Goal: Obtain resource: Download file/media

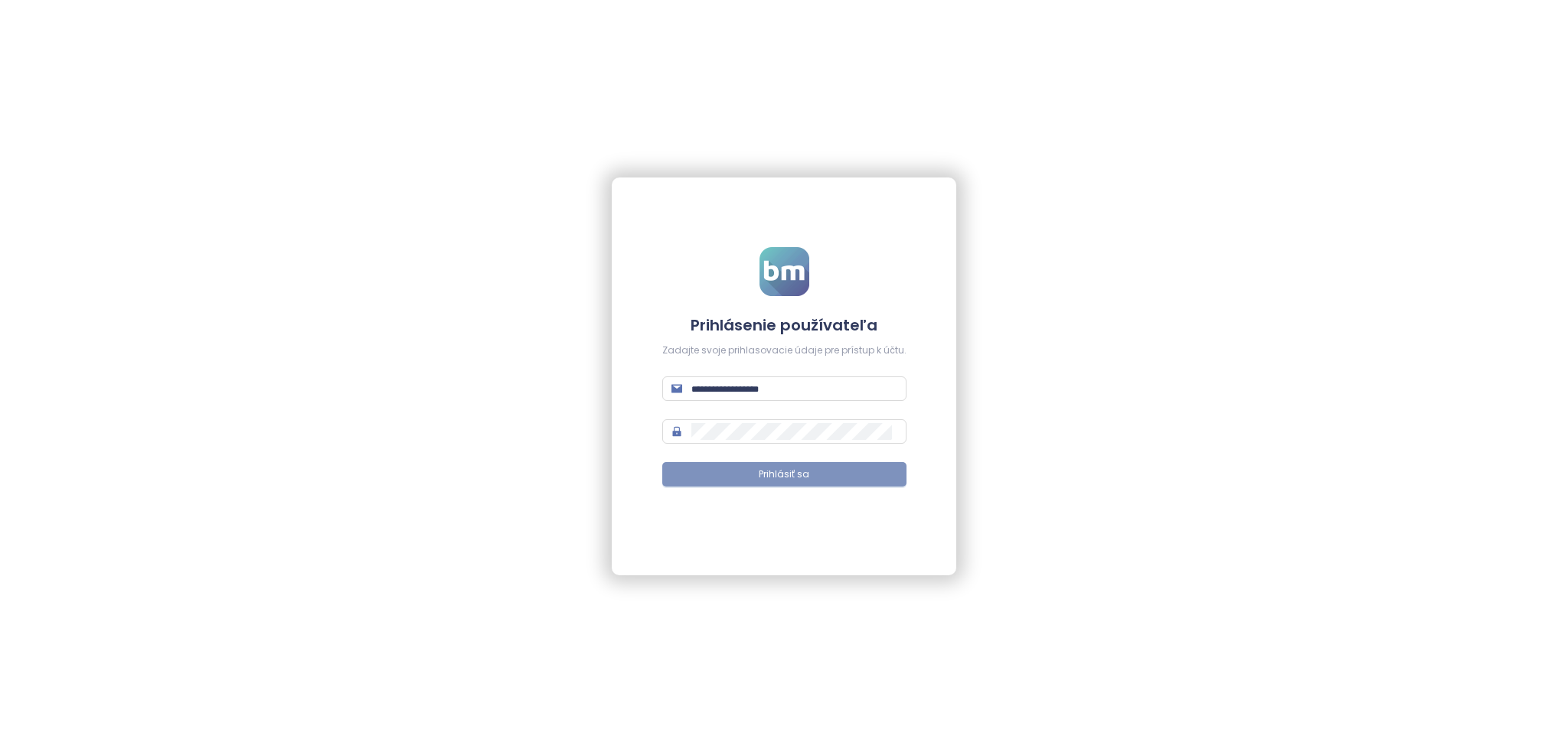
type input "**********"
click at [754, 476] on button "Prihlásiť sa" at bounding box center [784, 475] width 244 height 24
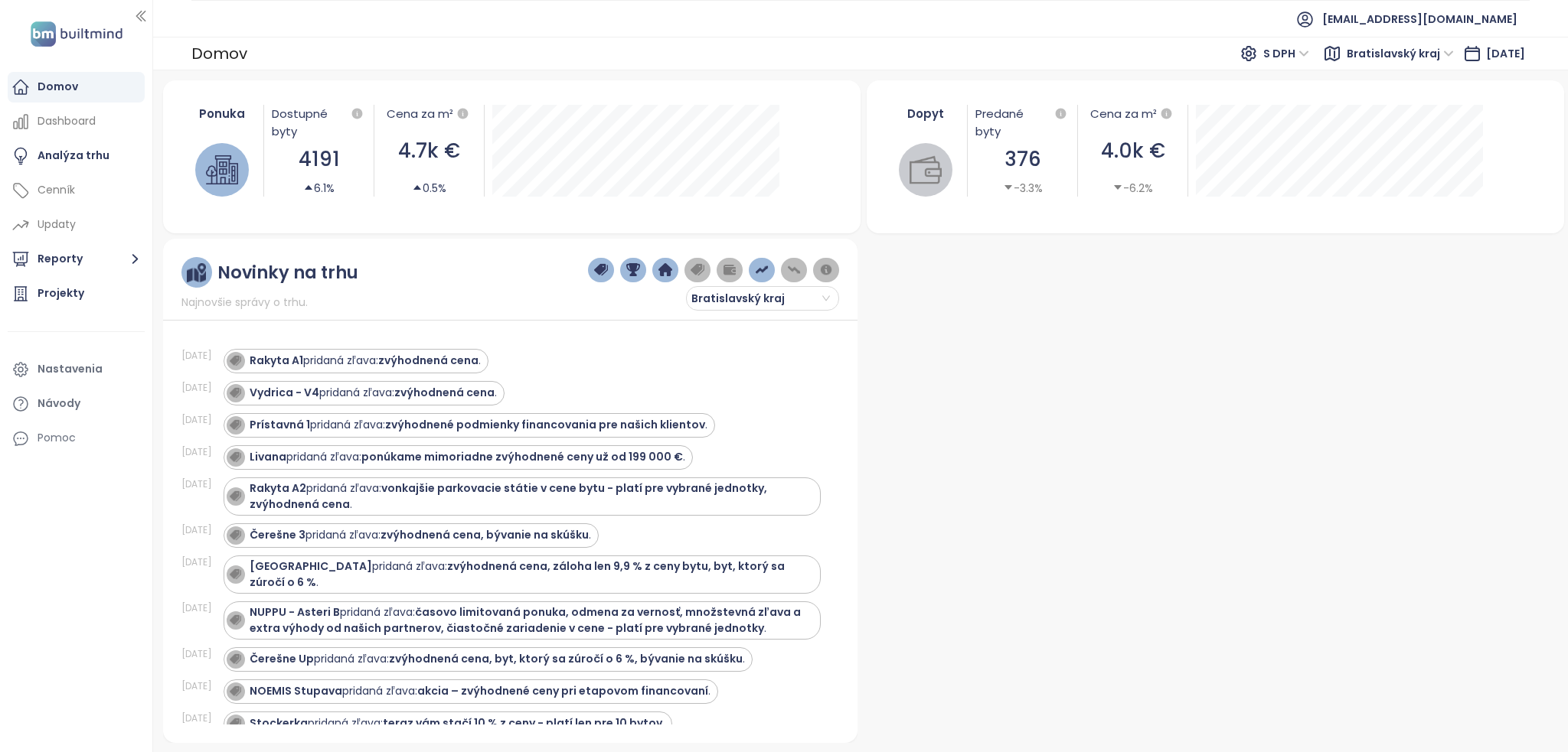
click at [1171, 371] on div at bounding box center [1212, 491] width 695 height 504
click at [82, 258] on button "Reporty" at bounding box center [76, 259] width 137 height 30
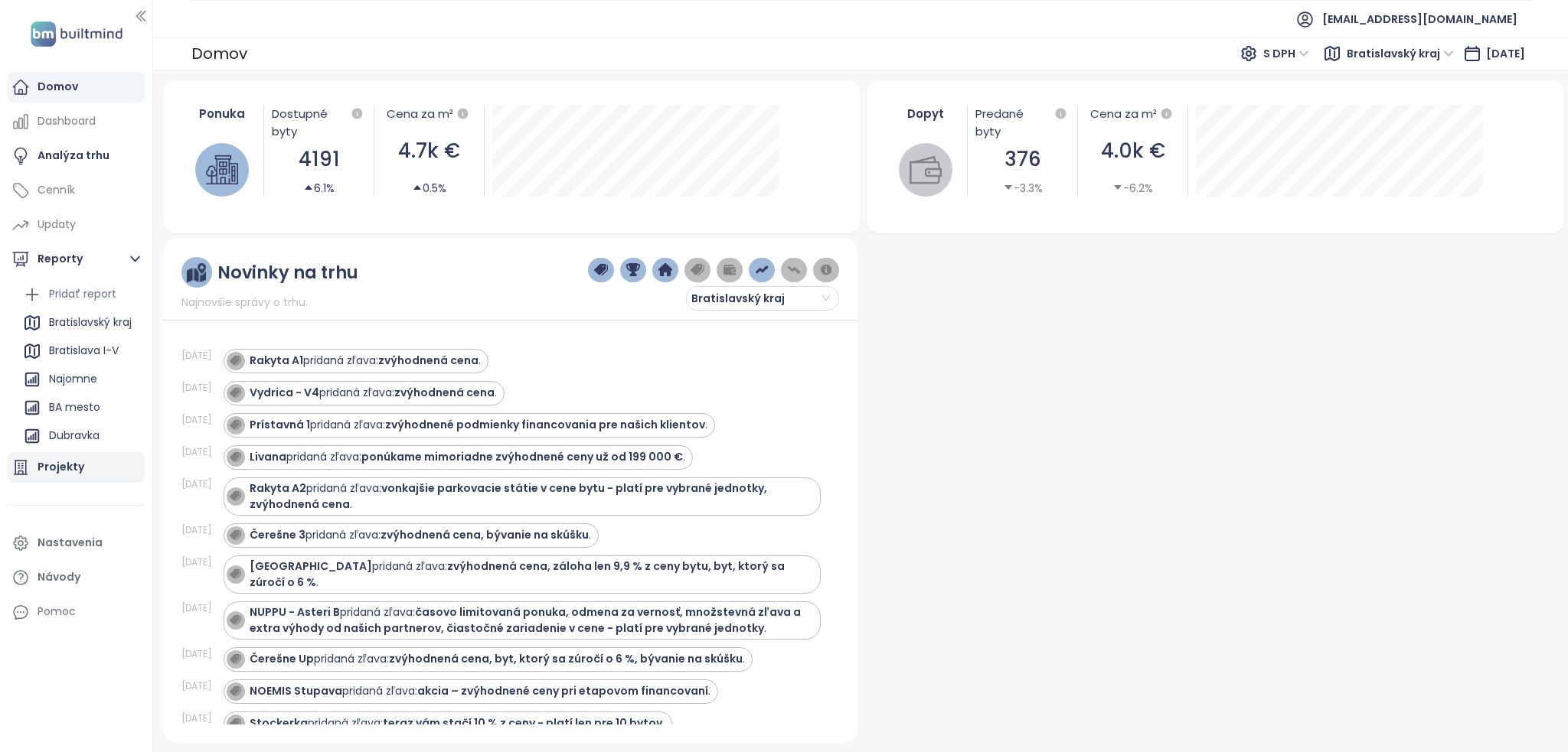
click at [84, 464] on div "Projekty" at bounding box center [76, 467] width 137 height 30
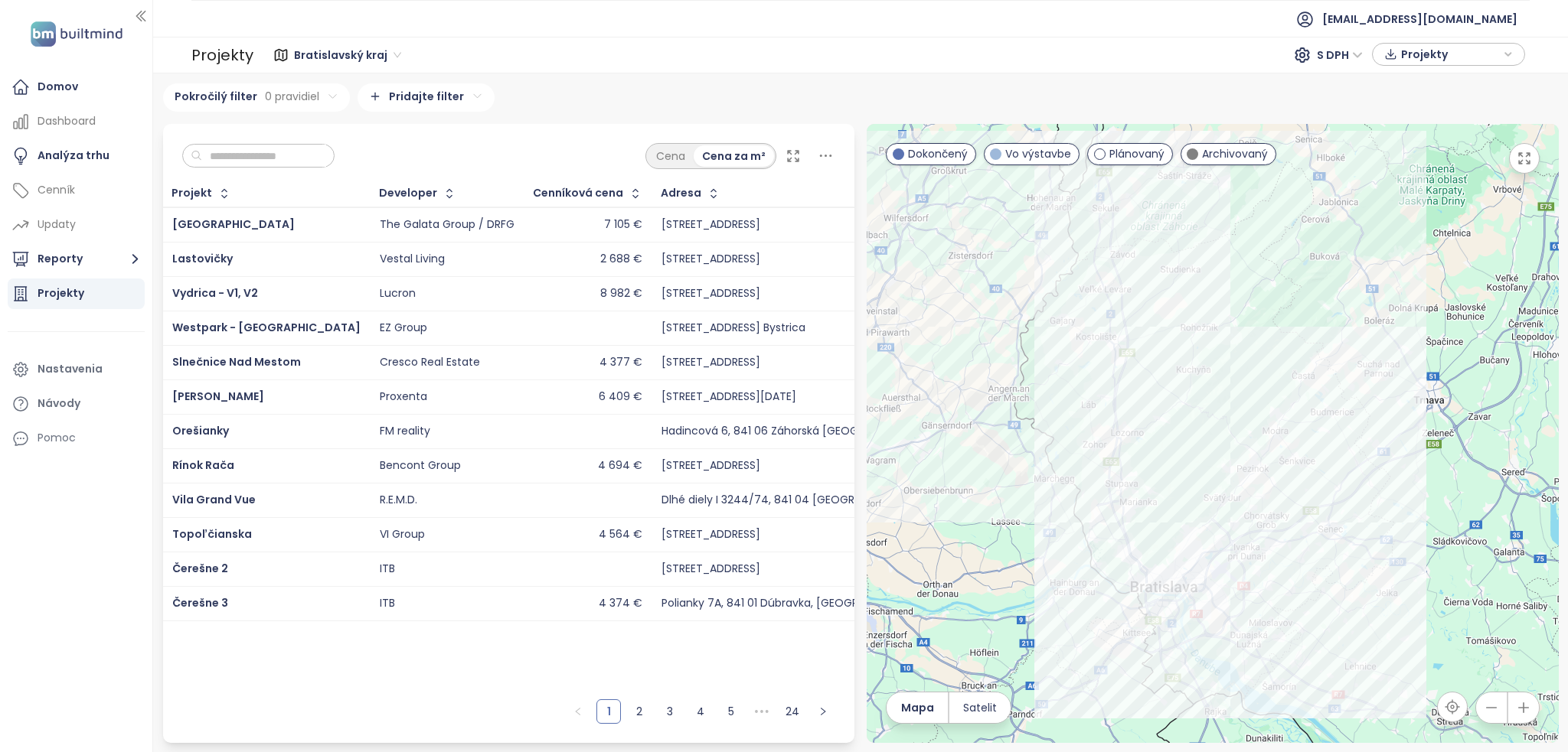
click at [285, 154] on input "text" at bounding box center [264, 156] width 124 height 23
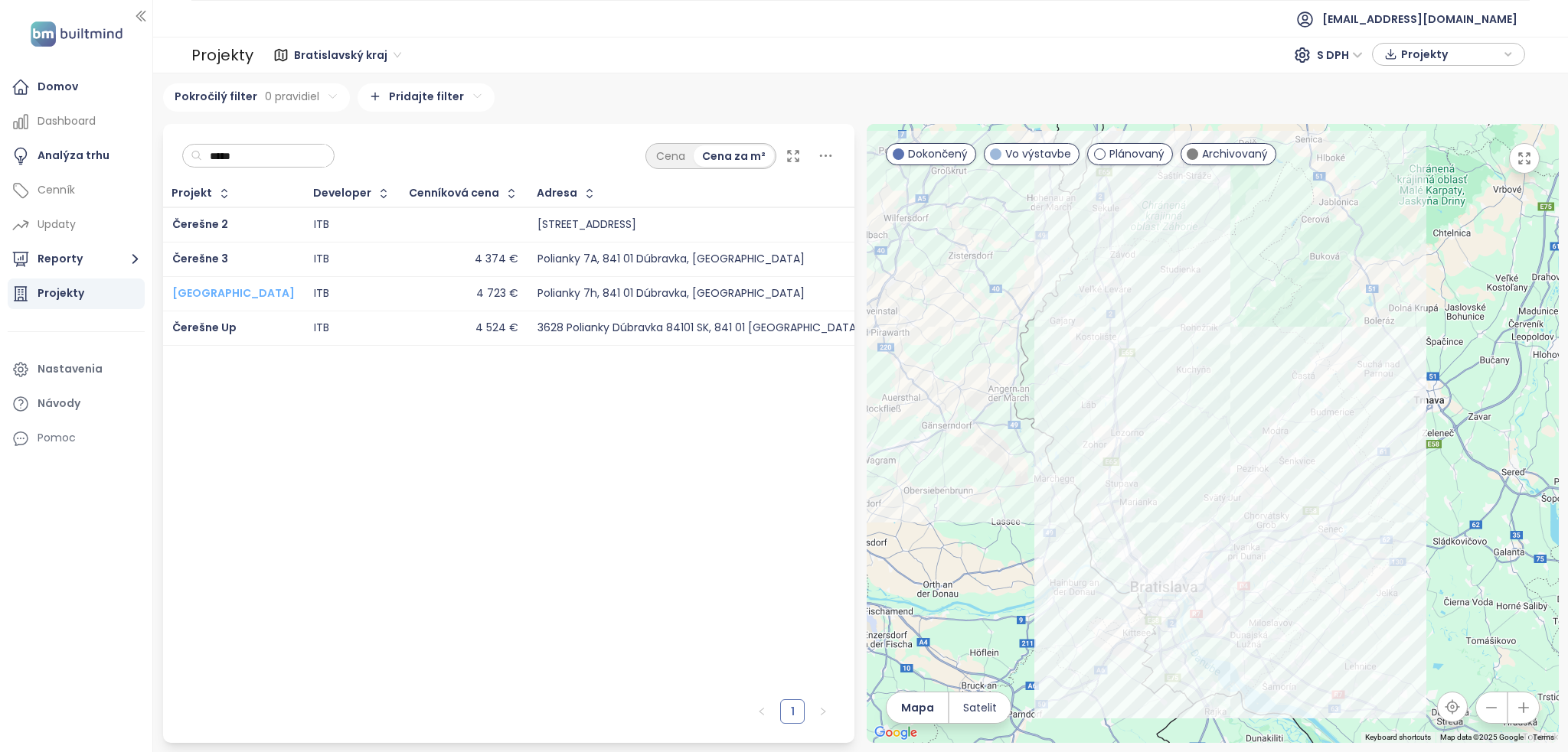
type input "*****"
click at [233, 287] on span "[GEOGRAPHIC_DATA]" at bounding box center [233, 294] width 122 height 16
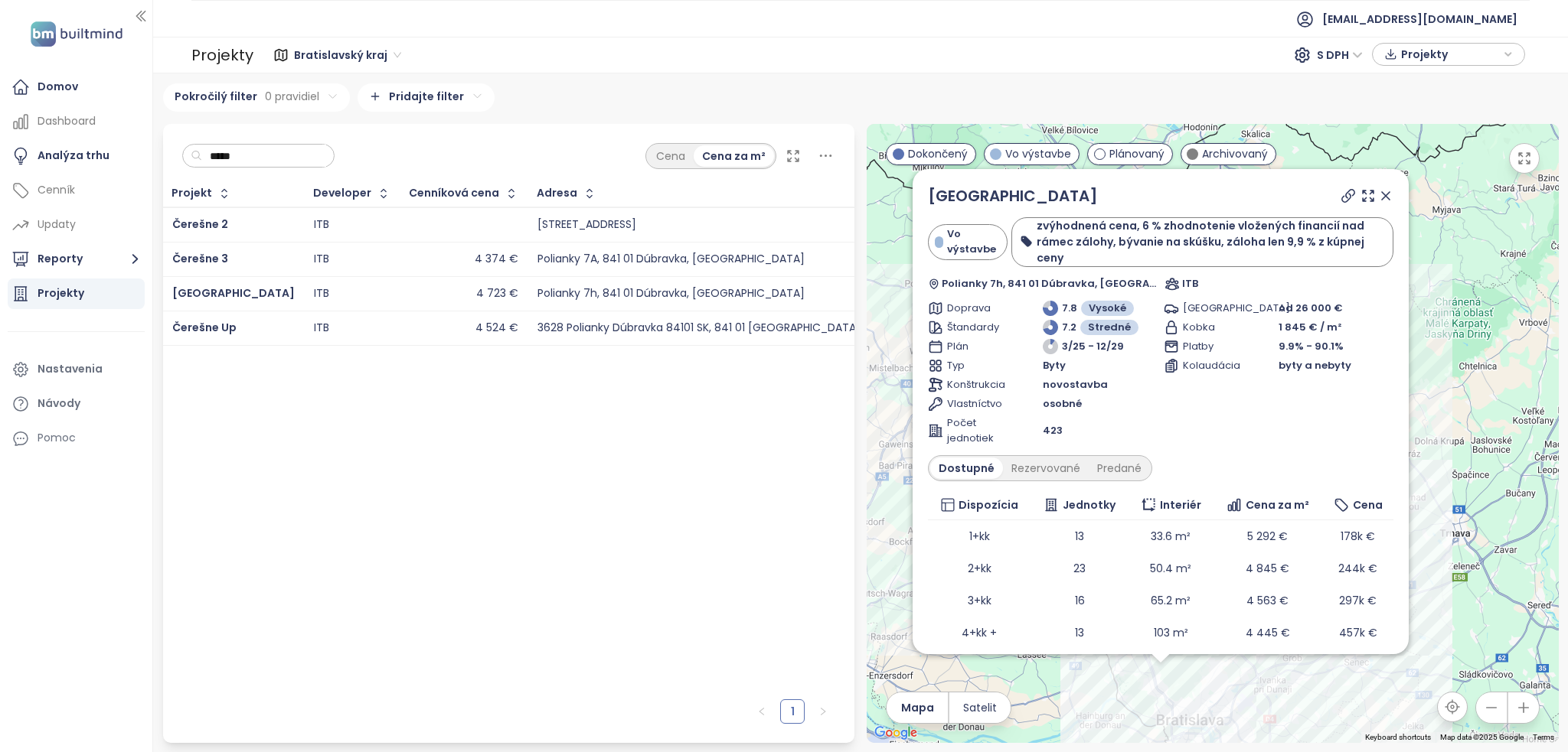
click at [1378, 199] on icon at bounding box center [1386, 196] width 16 height 16
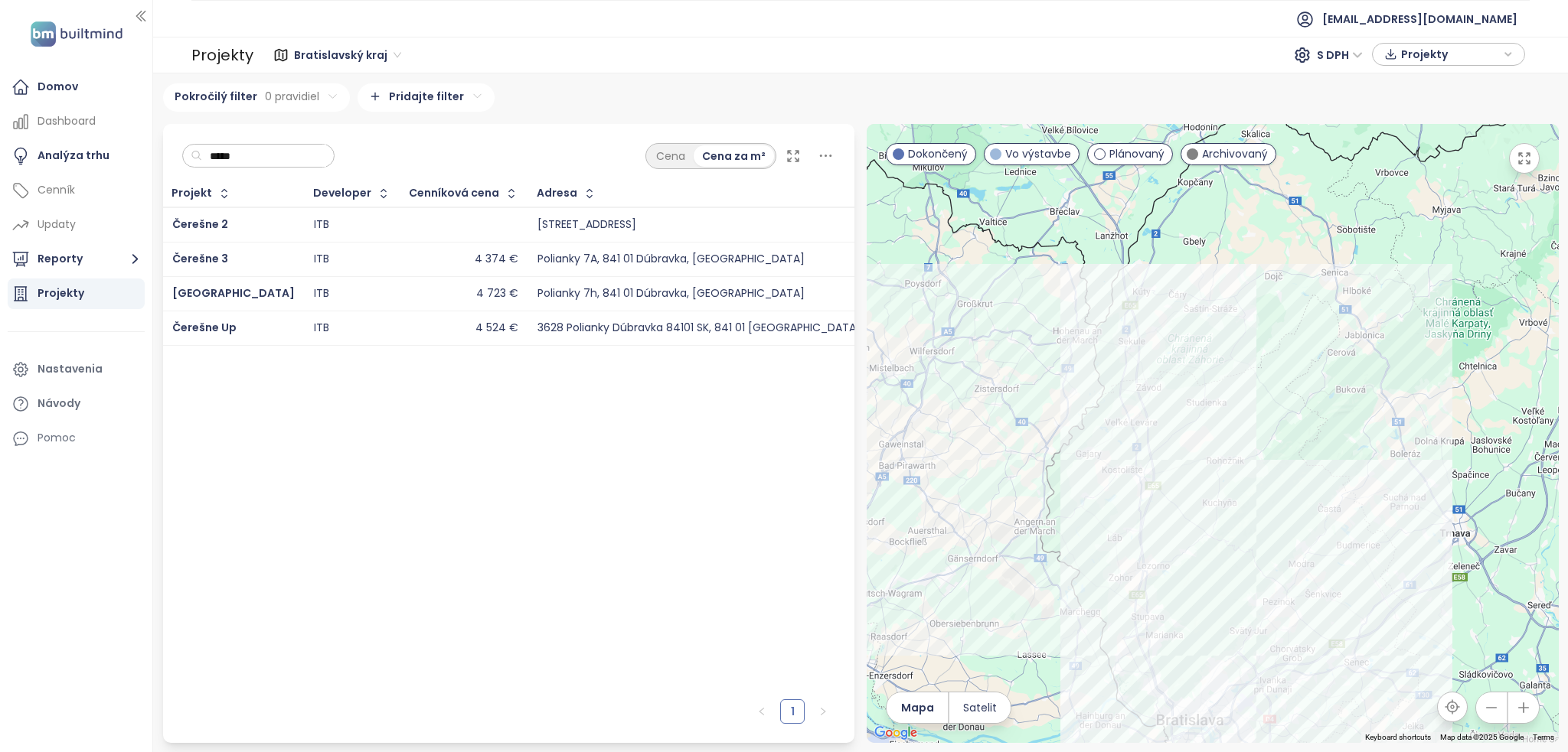
click at [1515, 162] on button "button" at bounding box center [1524, 158] width 30 height 30
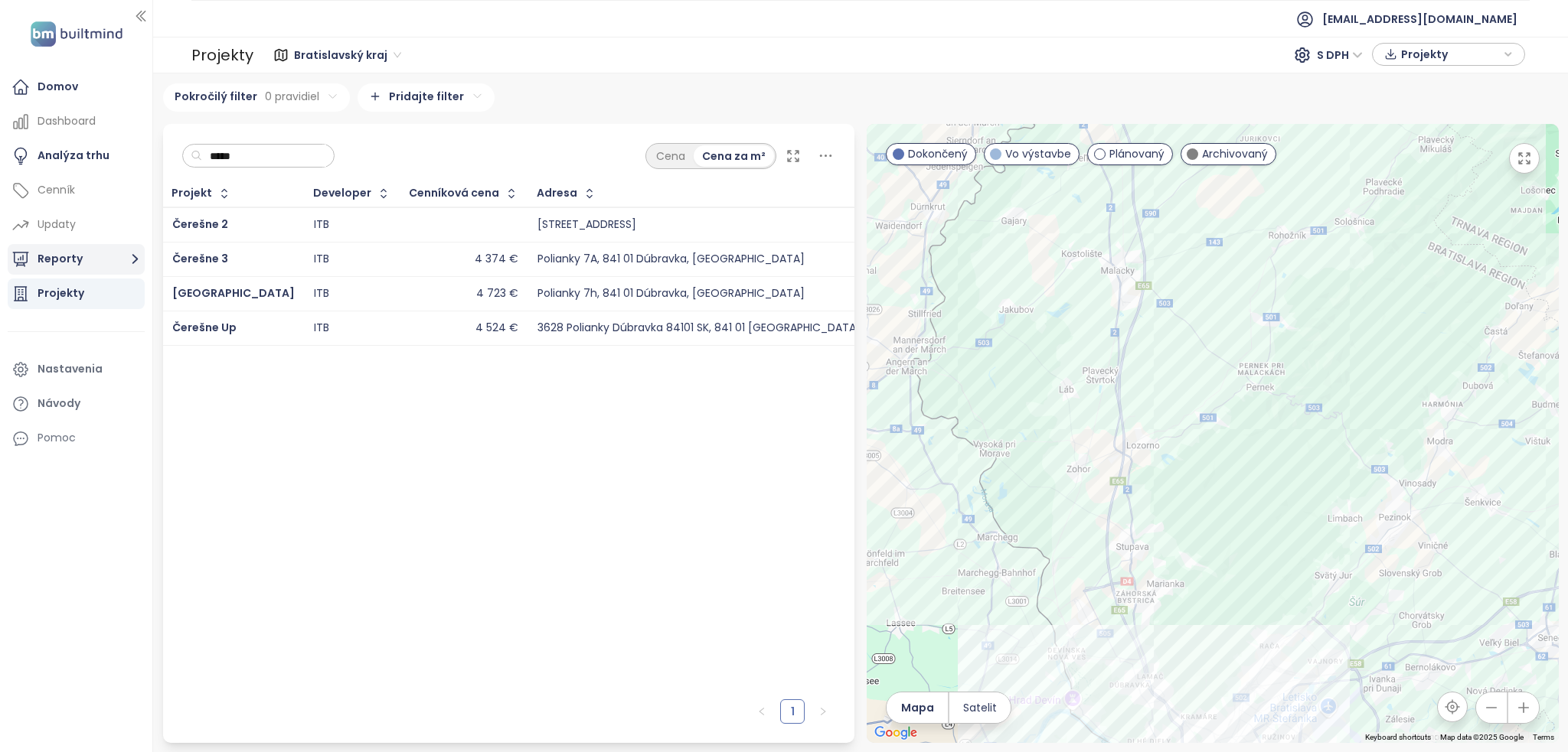
click at [78, 268] on button "Reporty" at bounding box center [76, 259] width 137 height 30
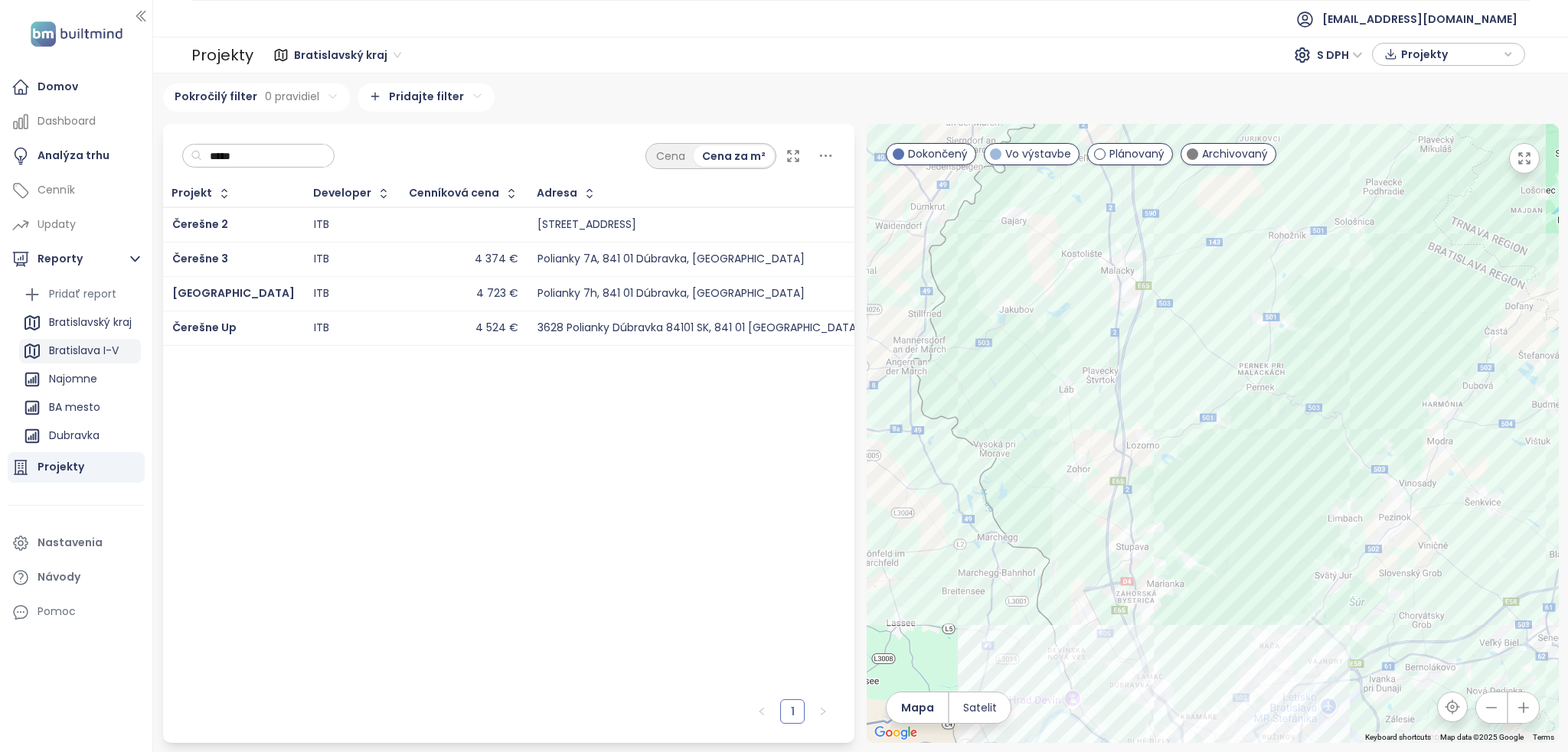
click at [93, 358] on div "Bratislava I-V" at bounding box center [84, 351] width 69 height 19
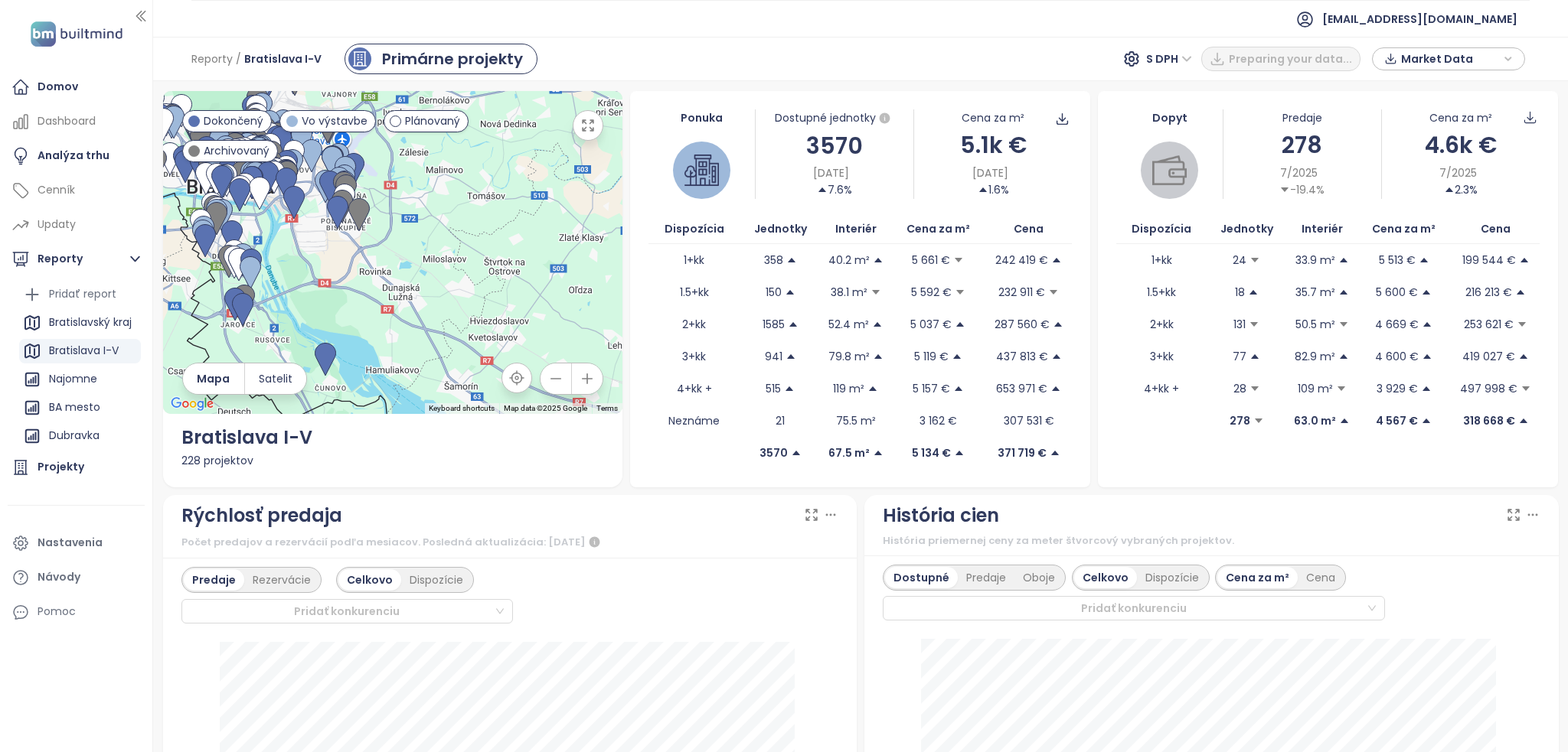
click at [582, 131] on icon "button" at bounding box center [589, 126] width 16 height 16
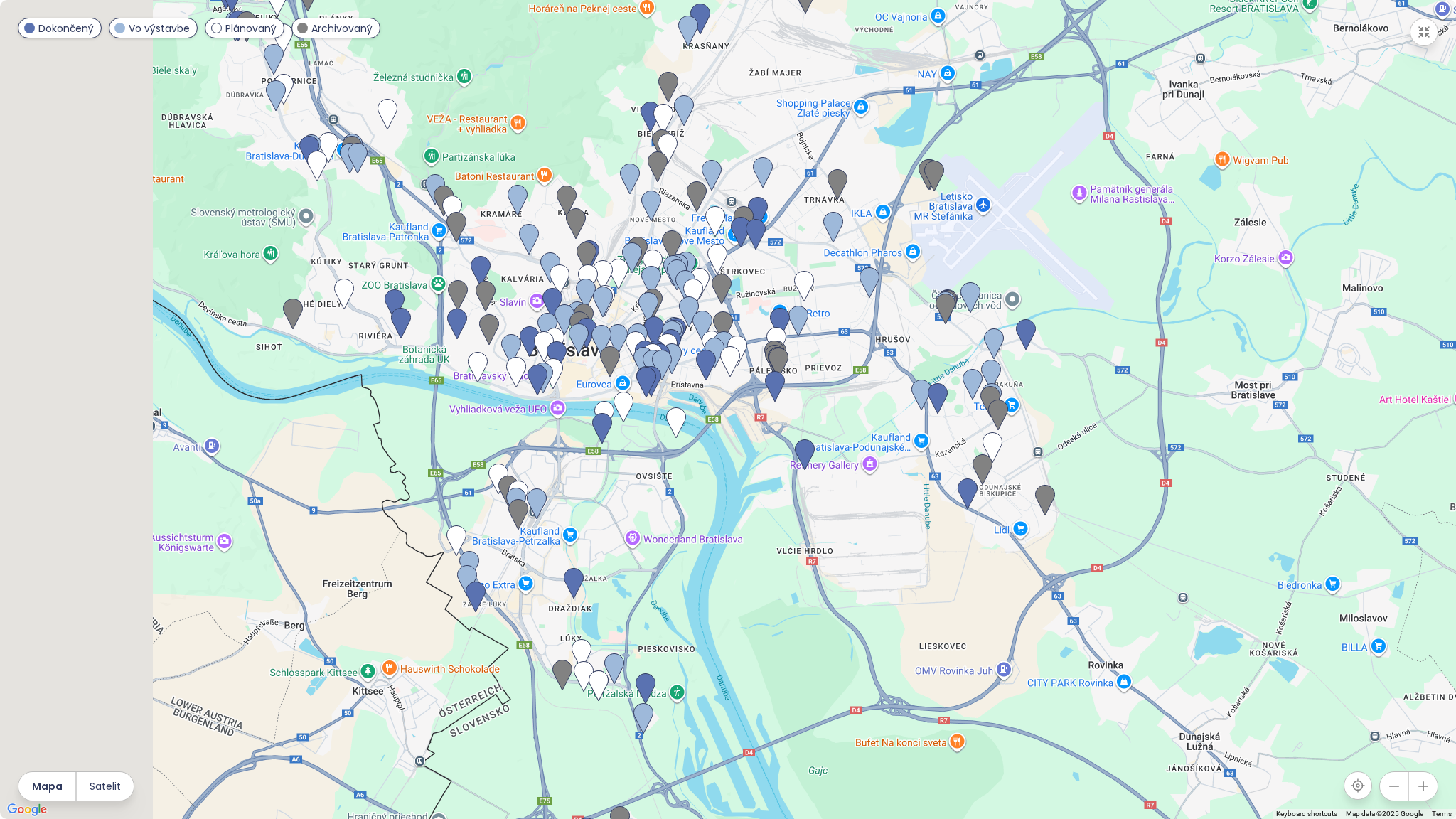
drag, startPoint x: 455, startPoint y: 340, endPoint x: 984, endPoint y: 561, distance: 573.3
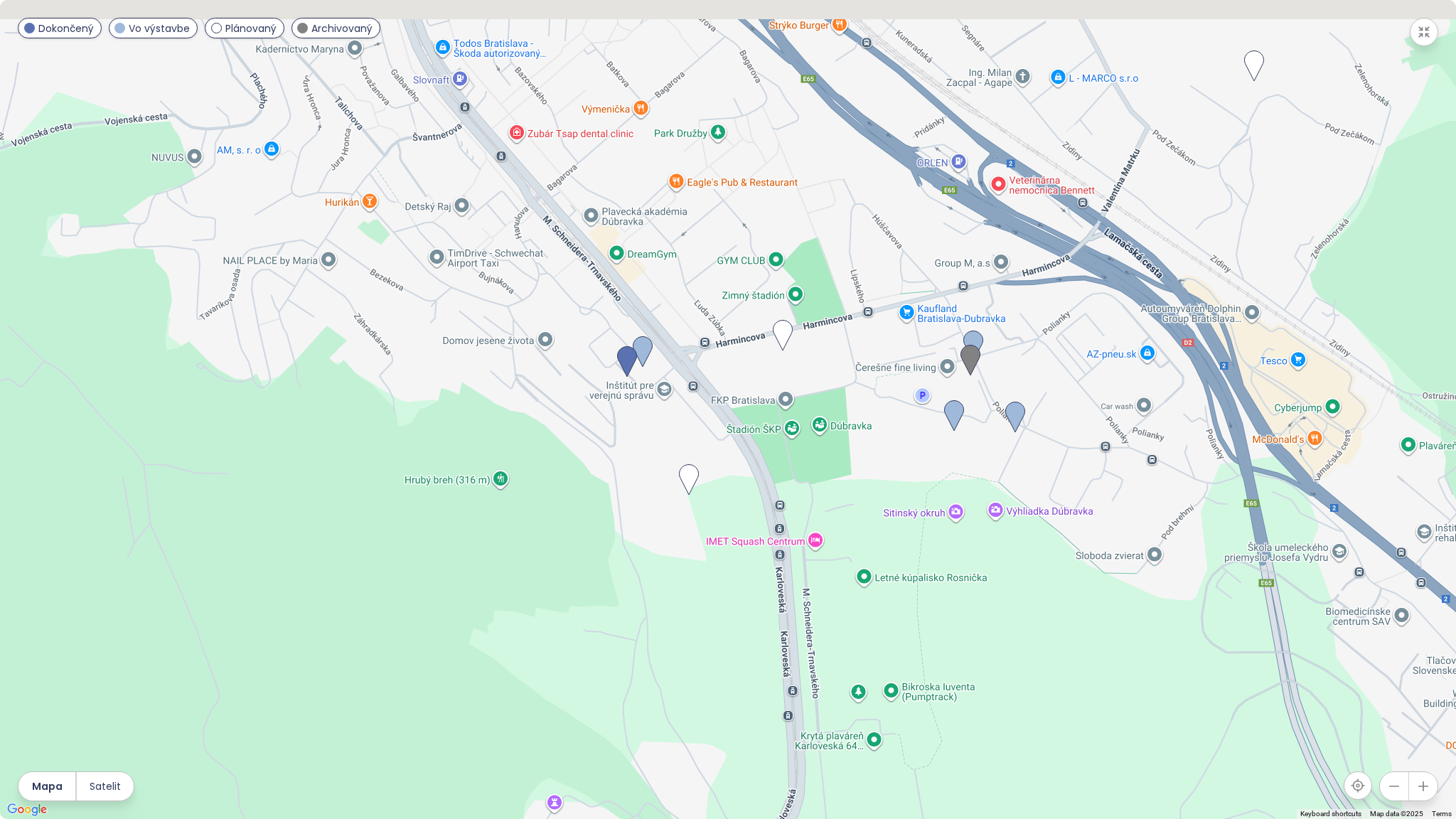
drag, startPoint x: 927, startPoint y: 127, endPoint x: 797, endPoint y: 586, distance: 477.1
click at [797, 586] on div at bounding box center [728, 410] width 1456 height 819
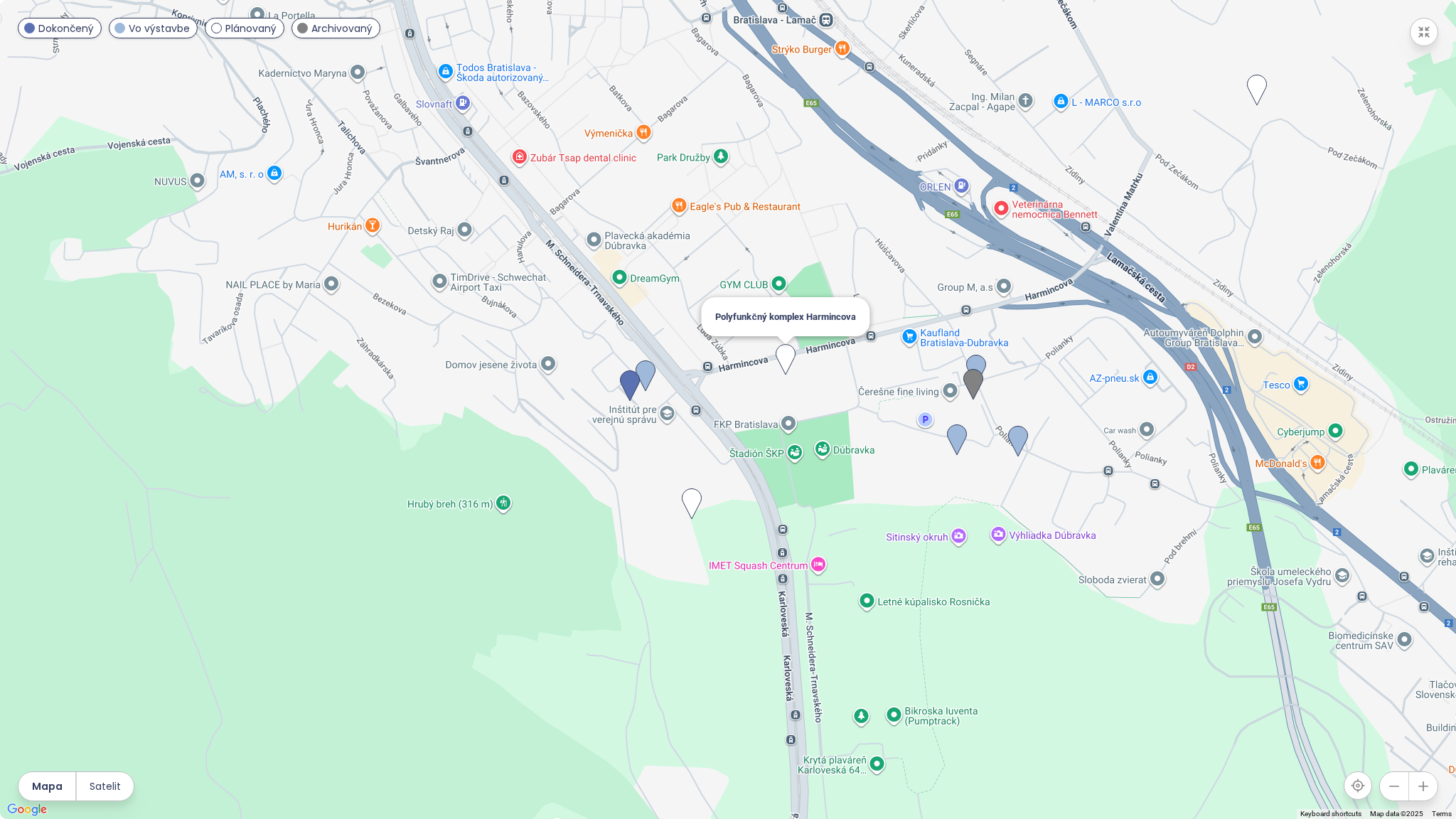
click at [785, 373] on img at bounding box center [786, 360] width 31 height 43
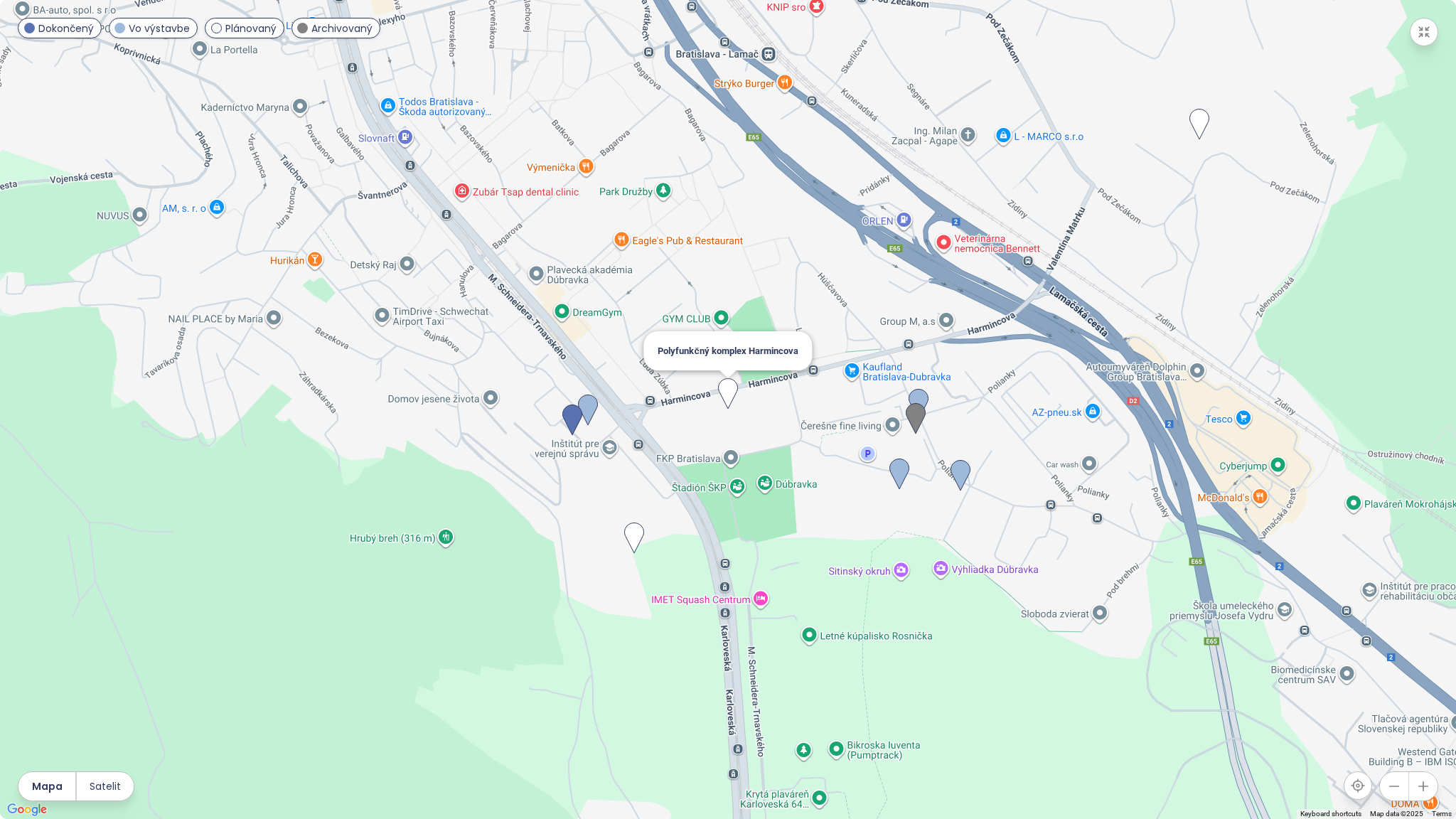
click at [728, 393] on img at bounding box center [728, 393] width 31 height 43
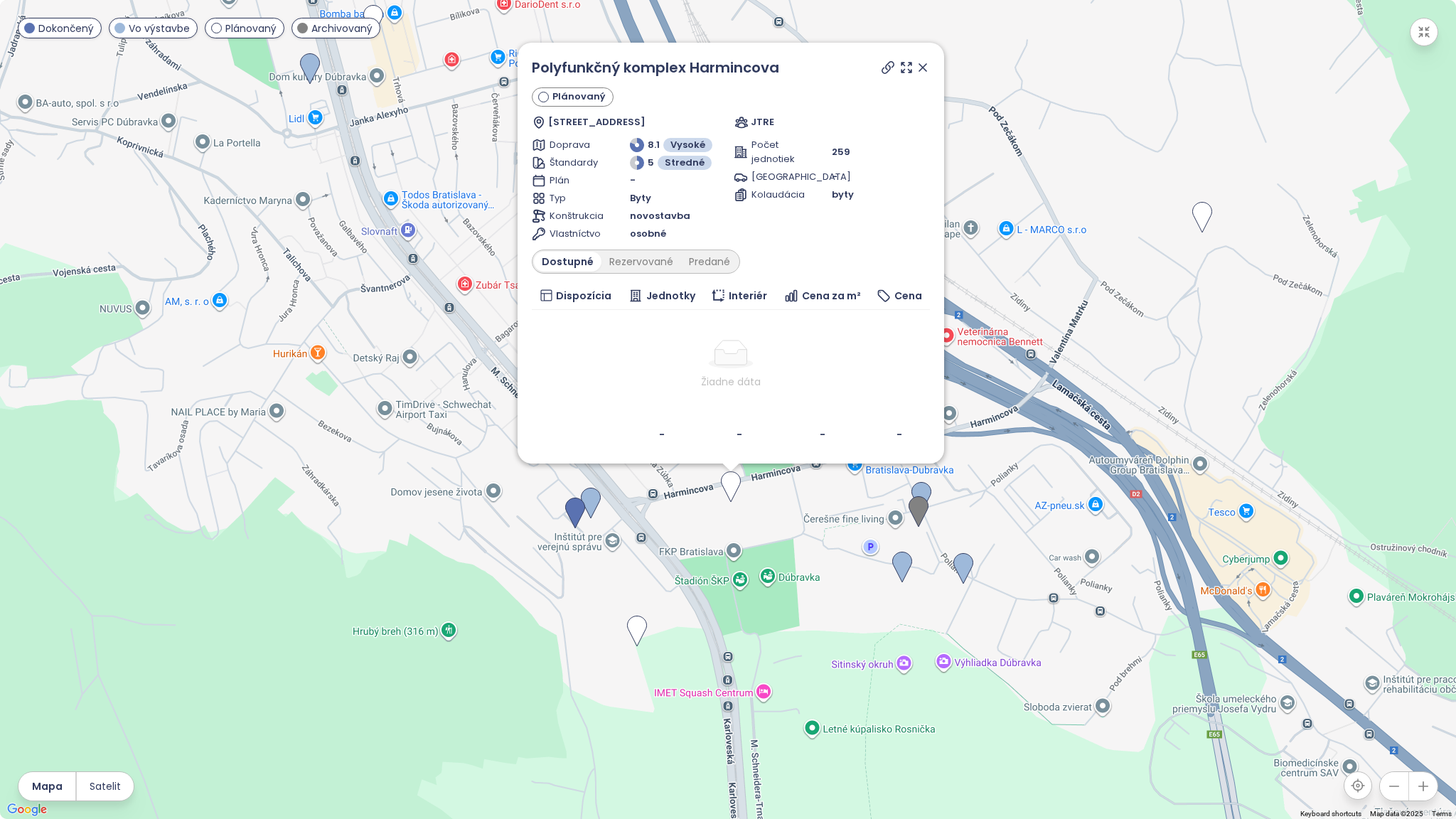
drag, startPoint x: 1052, startPoint y: 442, endPoint x: 1053, endPoint y: 570, distance: 128.0
click at [1053, 570] on div "Polyfunkčný komplex Harmincova Plánovaný Harmincova 3109/4, 841 01 Dúbravka, [G…" at bounding box center [728, 410] width 1456 height 819
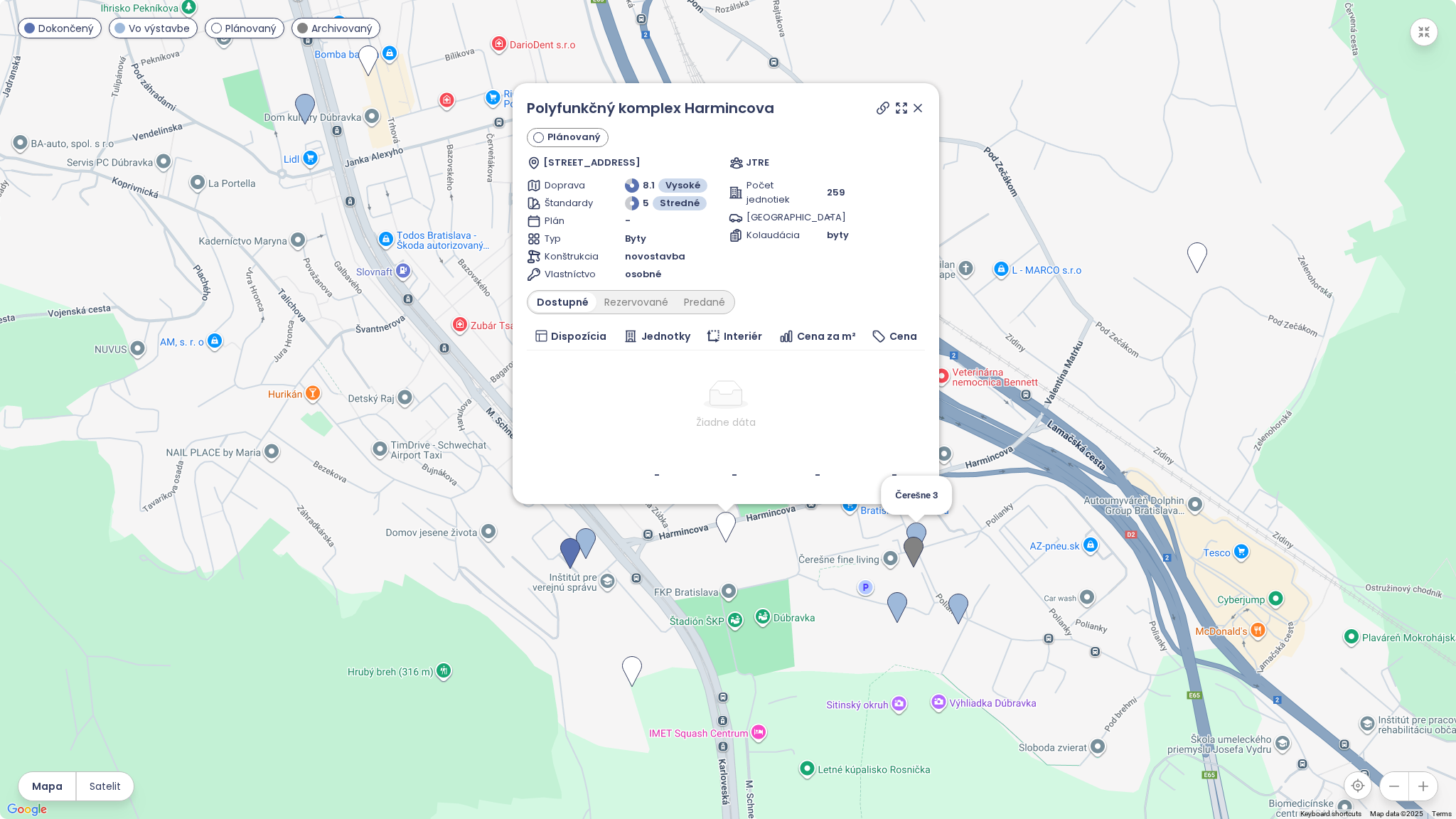
click at [915, 529] on img at bounding box center [916, 537] width 31 height 43
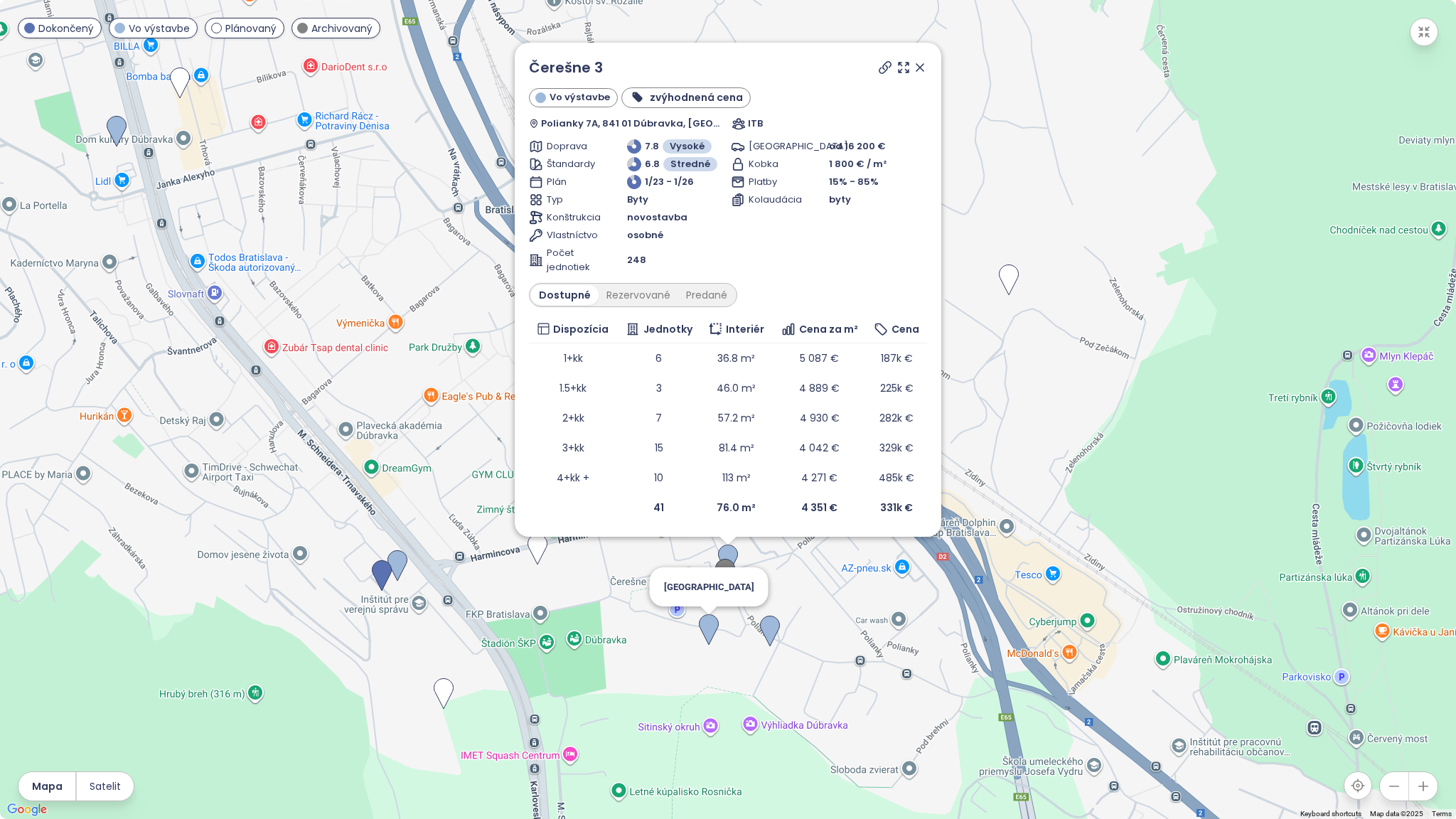
click at [712, 636] on img at bounding box center [708, 629] width 31 height 43
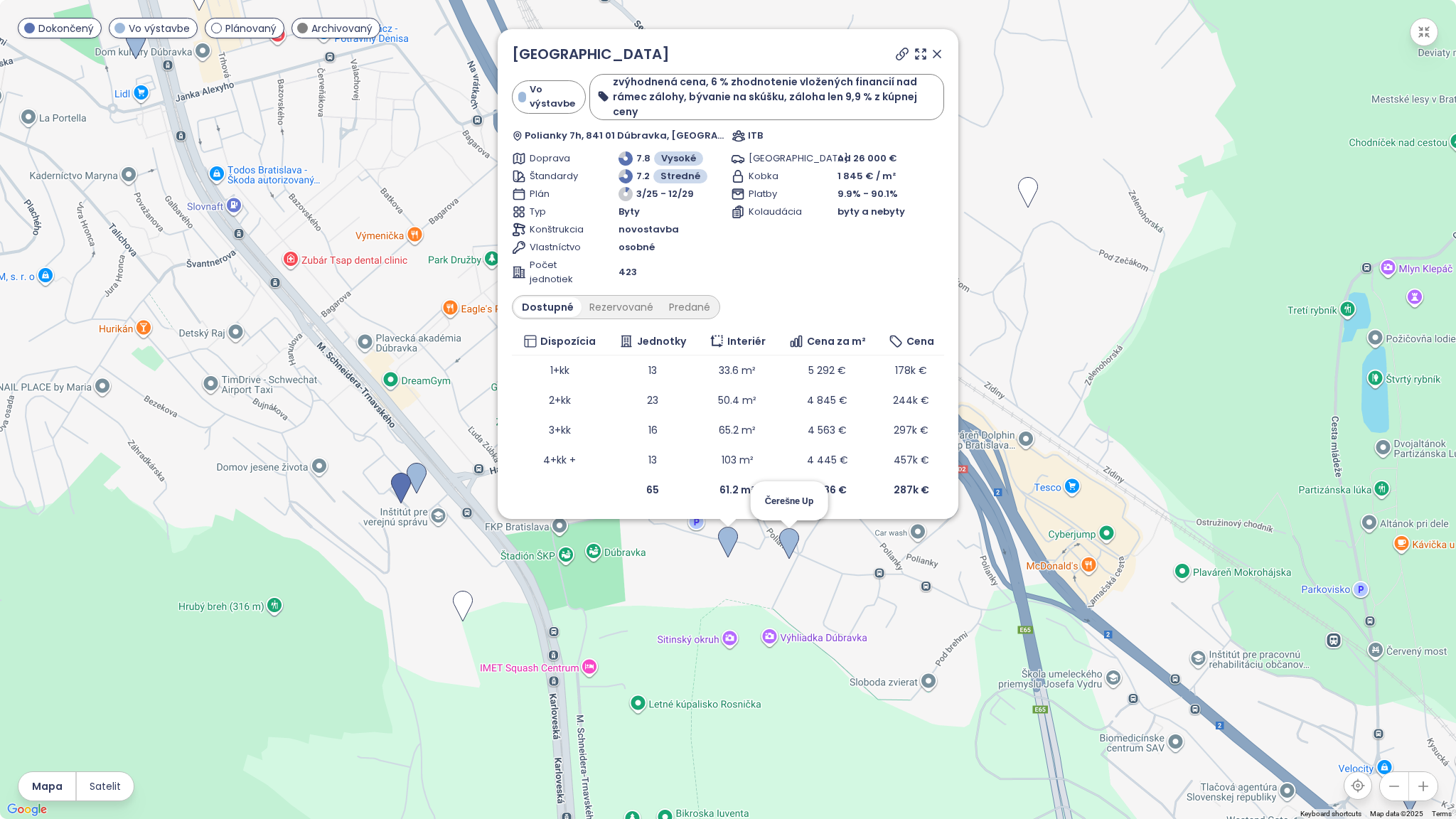
click at [790, 545] on img at bounding box center [789, 543] width 31 height 43
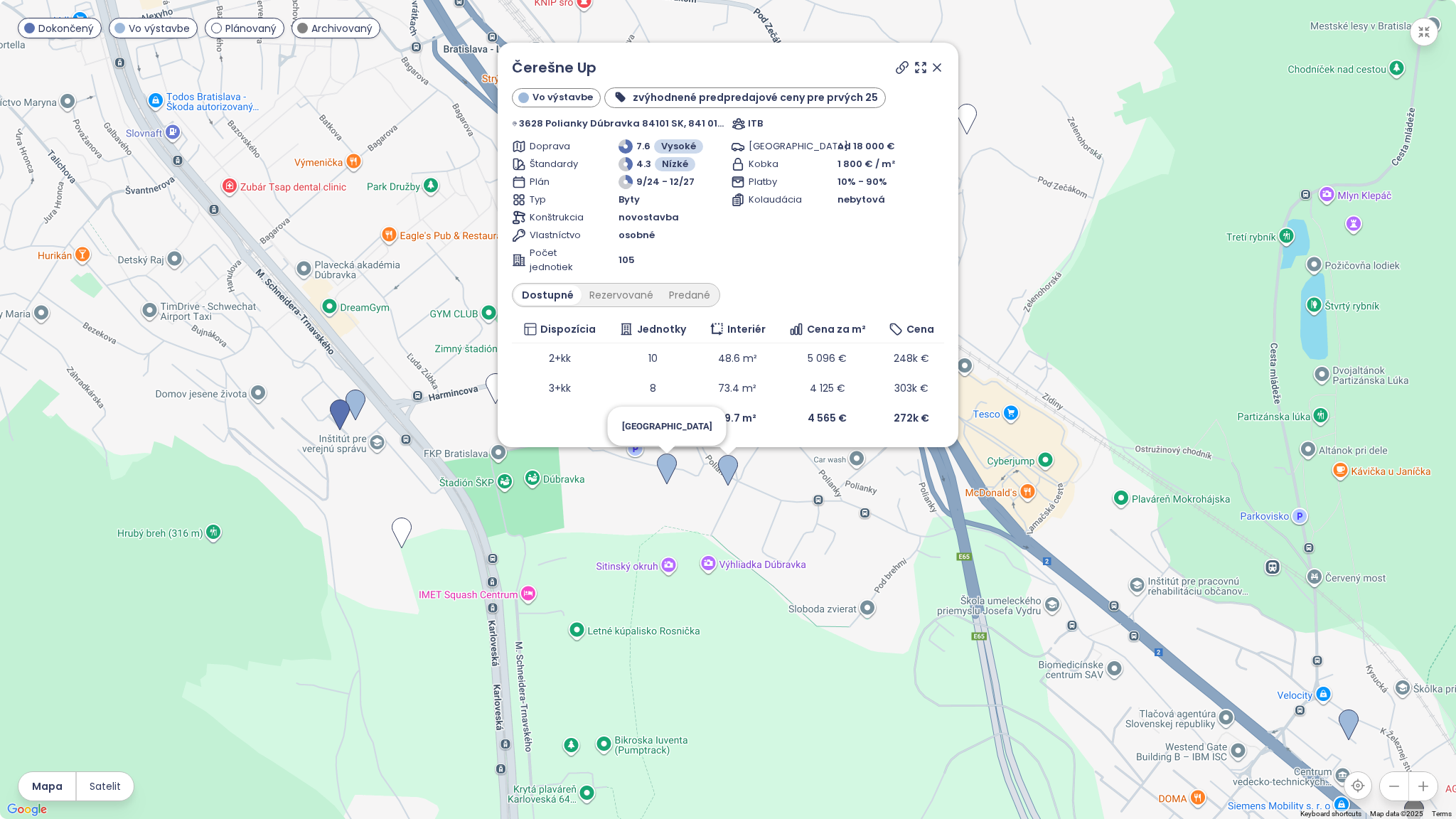
click at [670, 471] on img at bounding box center [666, 469] width 31 height 43
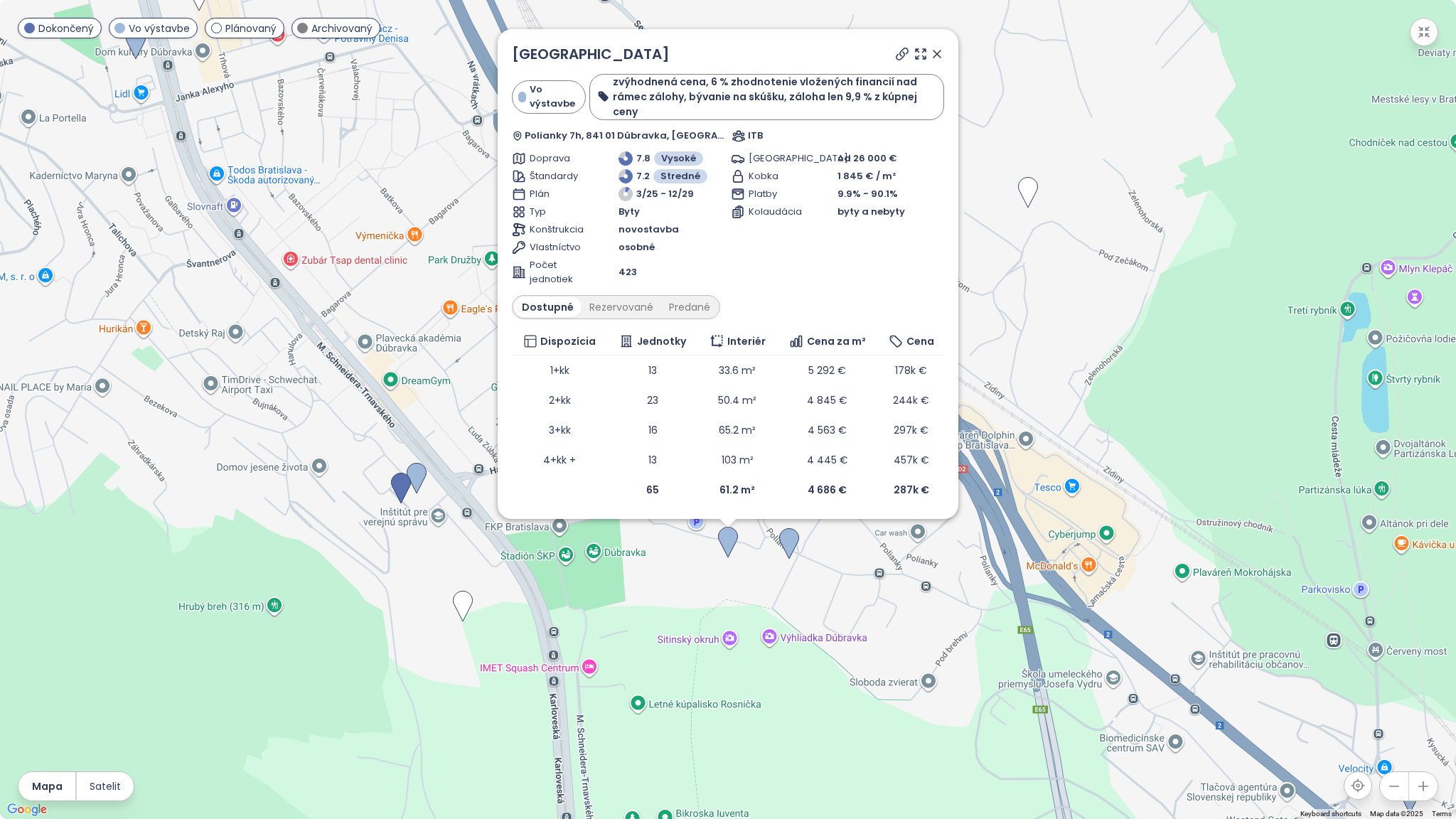
click at [938, 61] on icon at bounding box center [938, 54] width 14 height 14
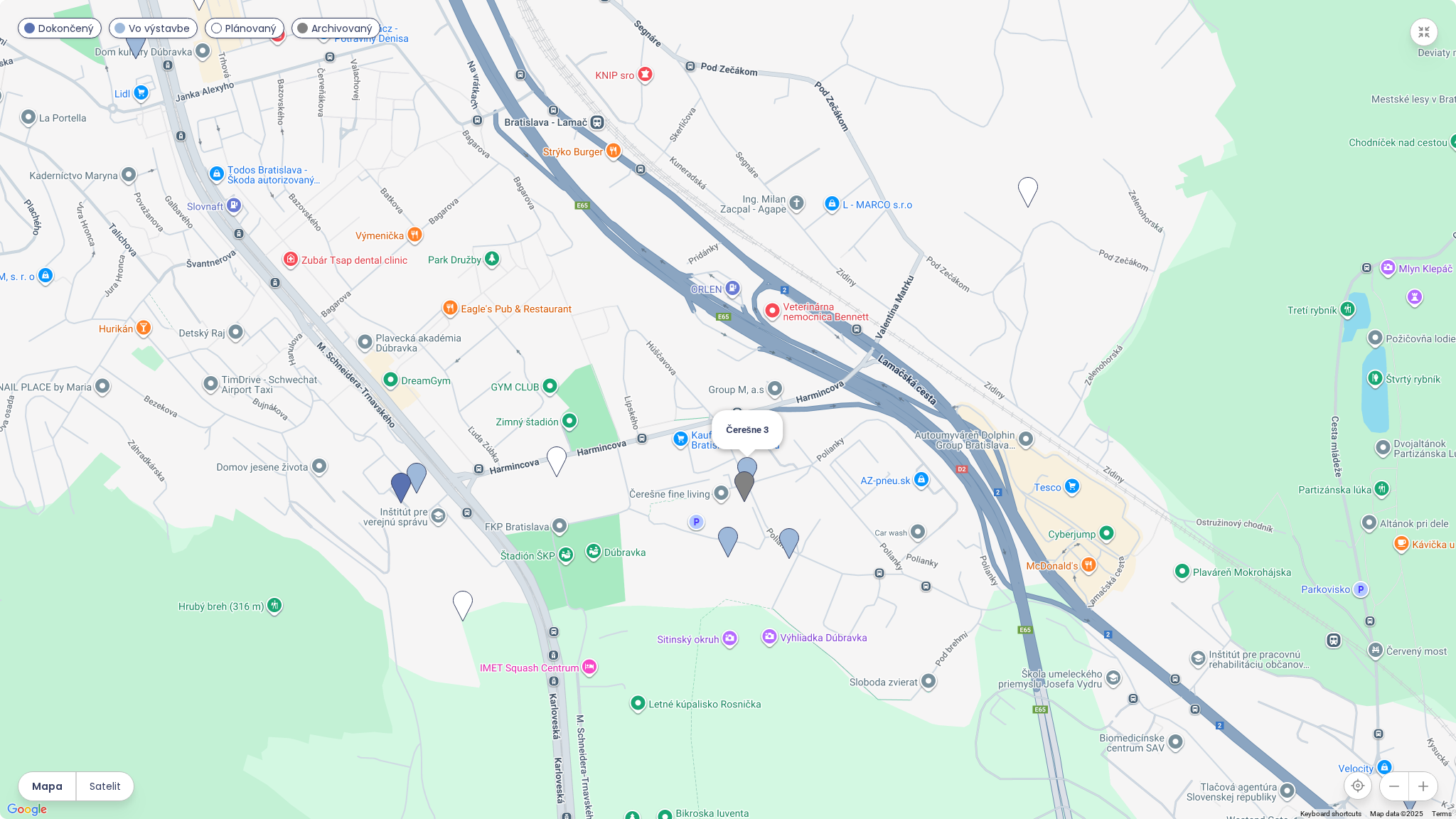
click at [752, 461] on img at bounding box center [747, 472] width 31 height 43
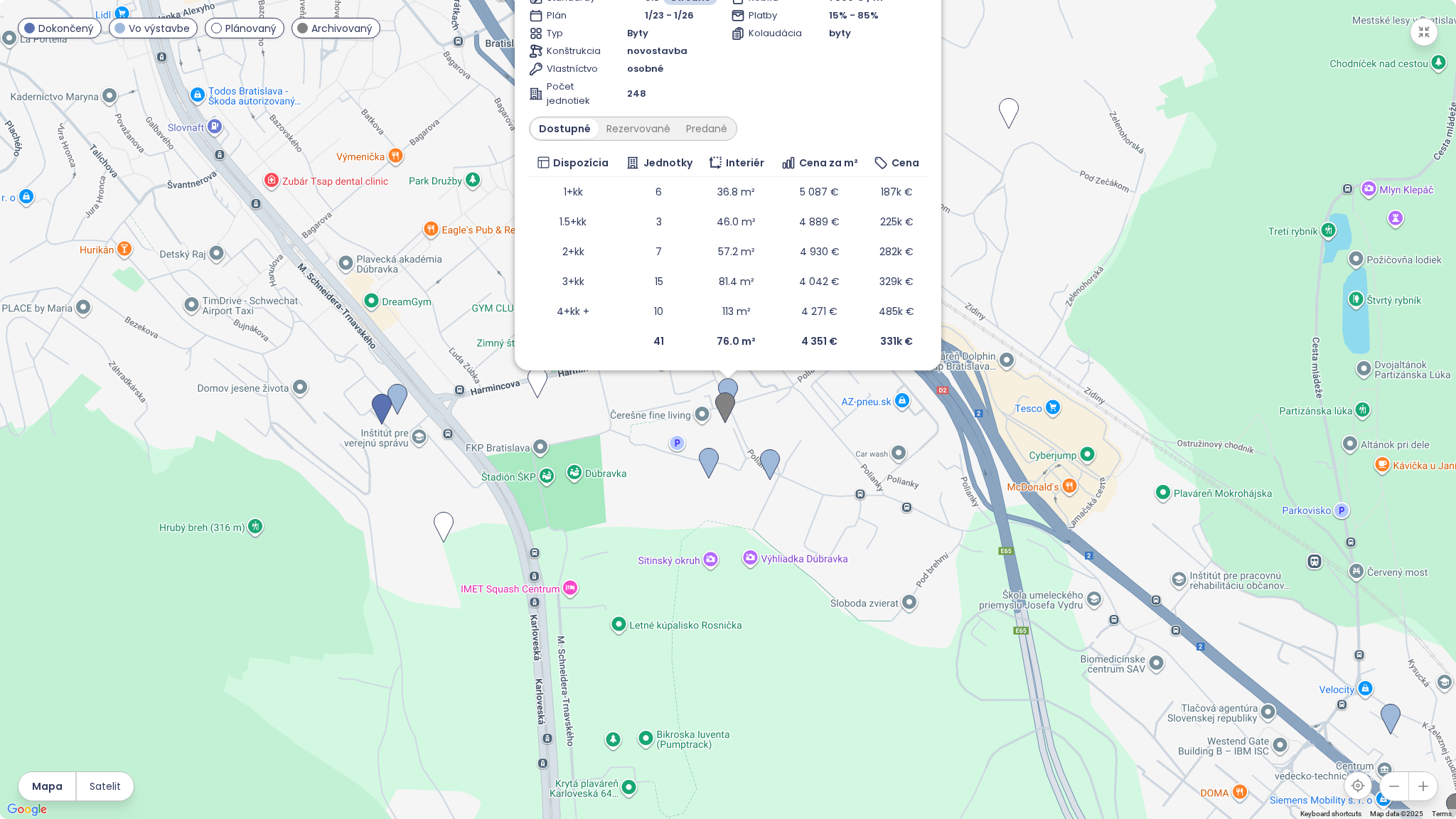
click at [731, 410] on div "To navigate, press the arrow keys. Čerešne 3 Vo výstavbe zvýhodnená cena Polian…" at bounding box center [1456, 410] width 1456 height 0
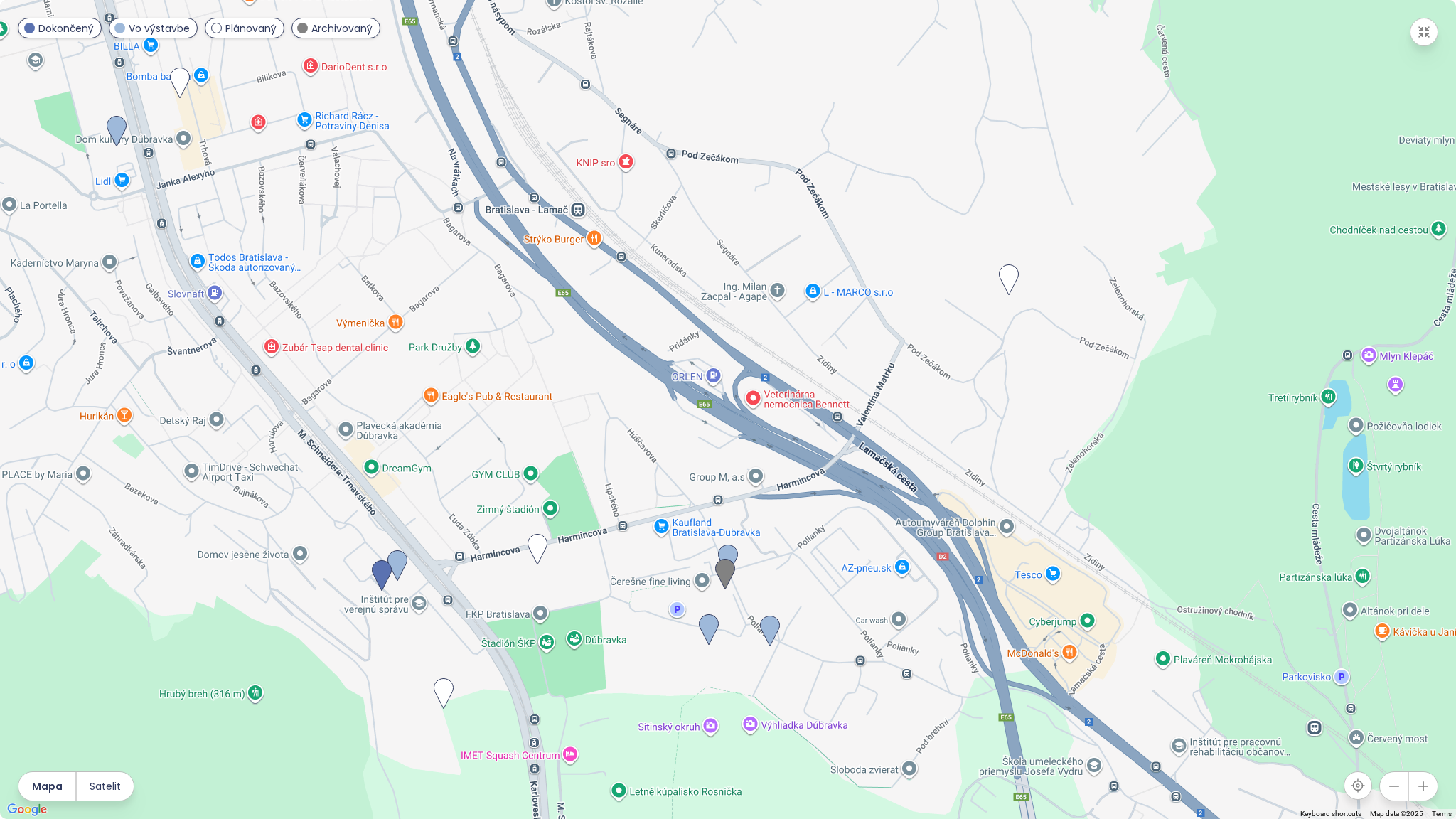
click at [1431, 43] on button "button" at bounding box center [1424, 31] width 28 height 28
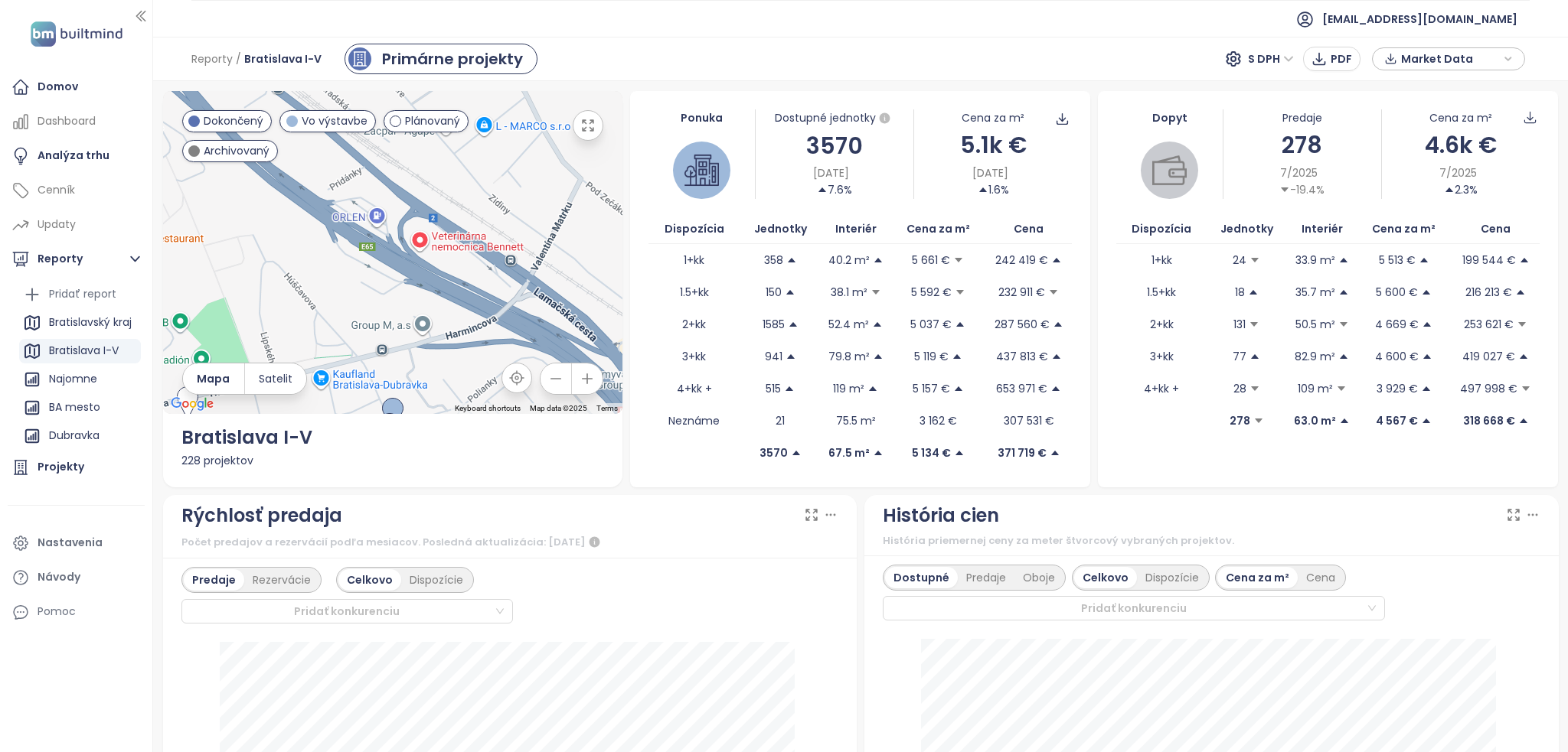
click at [580, 383] on icon "button" at bounding box center [588, 379] width 16 height 16
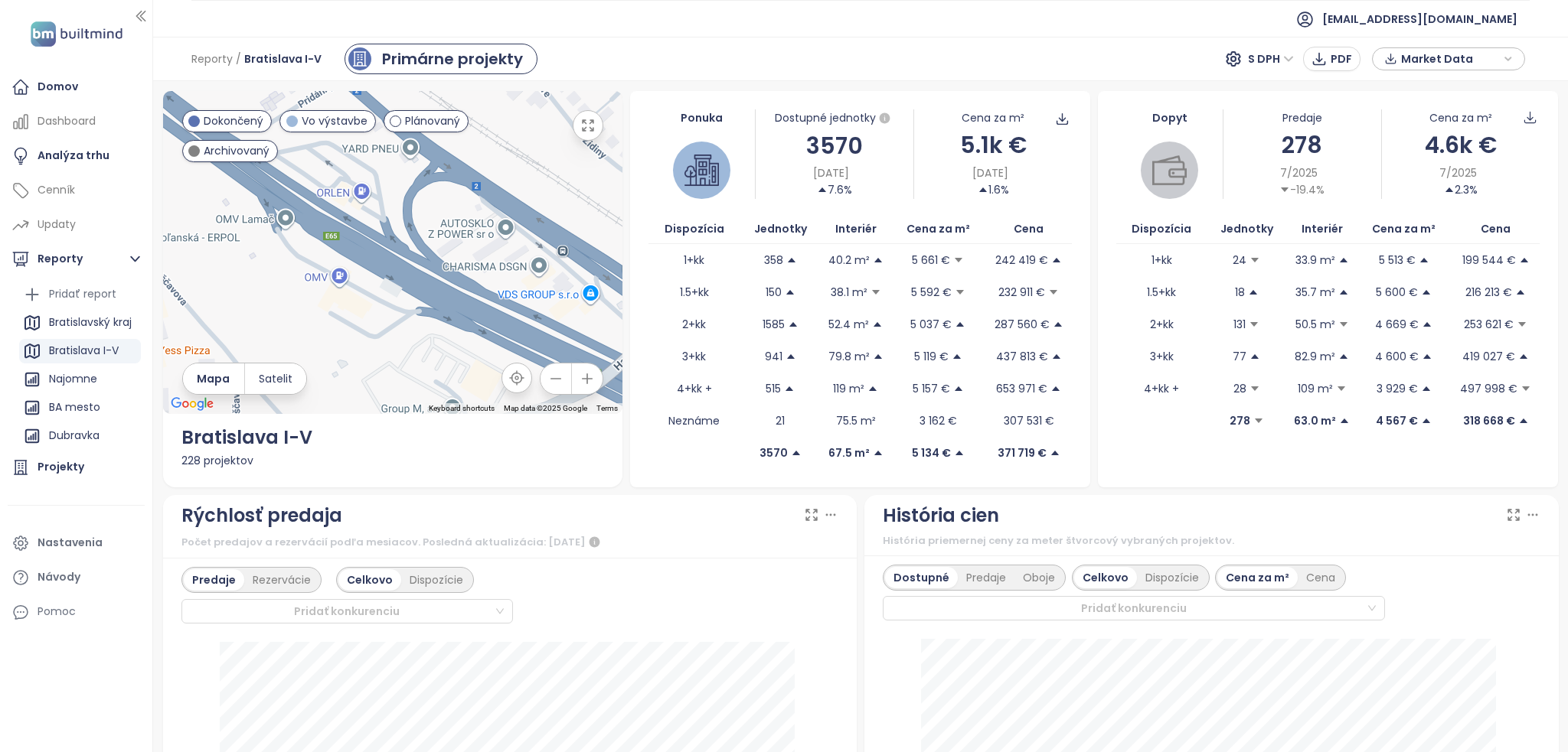
click at [563, 382] on button "button" at bounding box center [556, 379] width 30 height 30
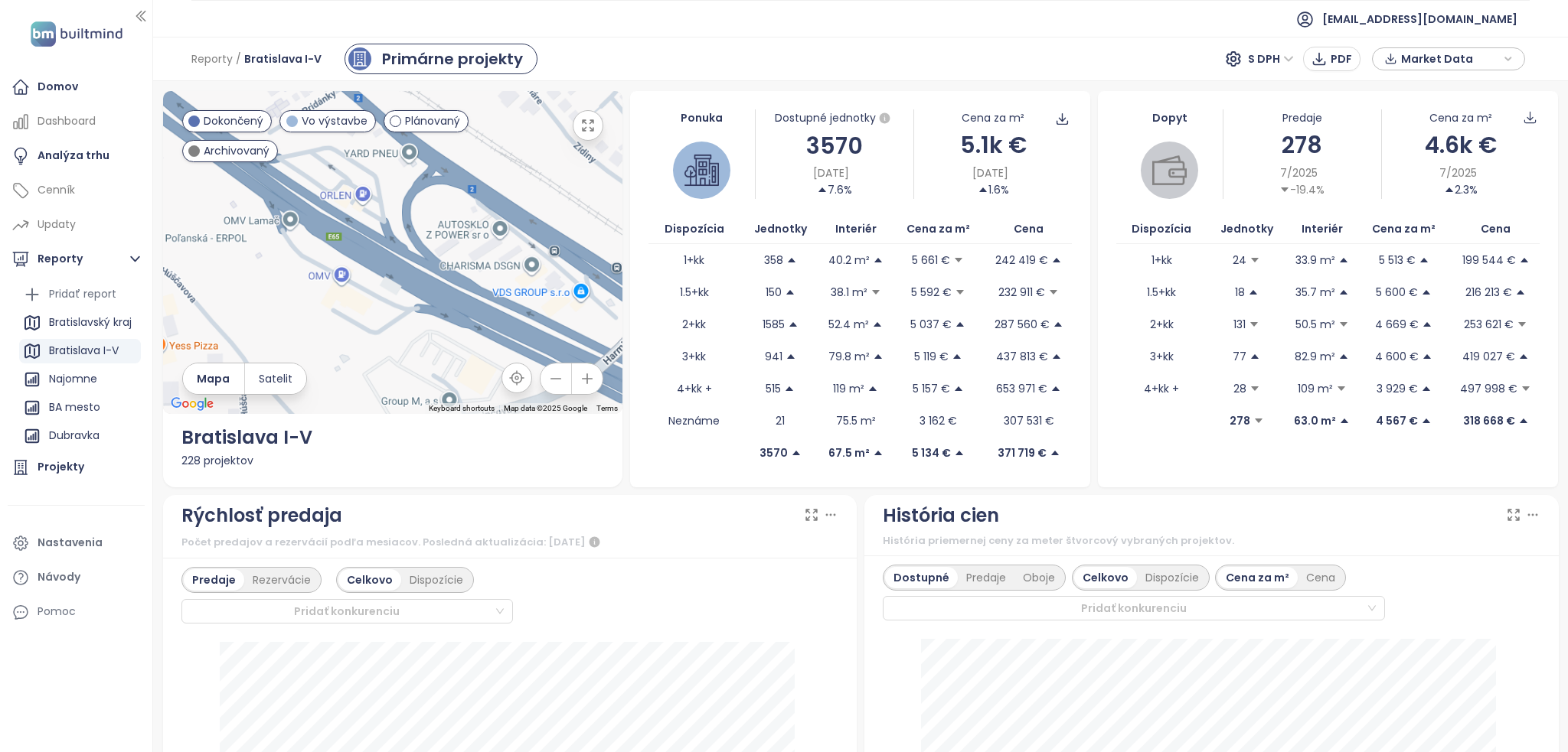
click at [563, 382] on button "button" at bounding box center [556, 379] width 30 height 30
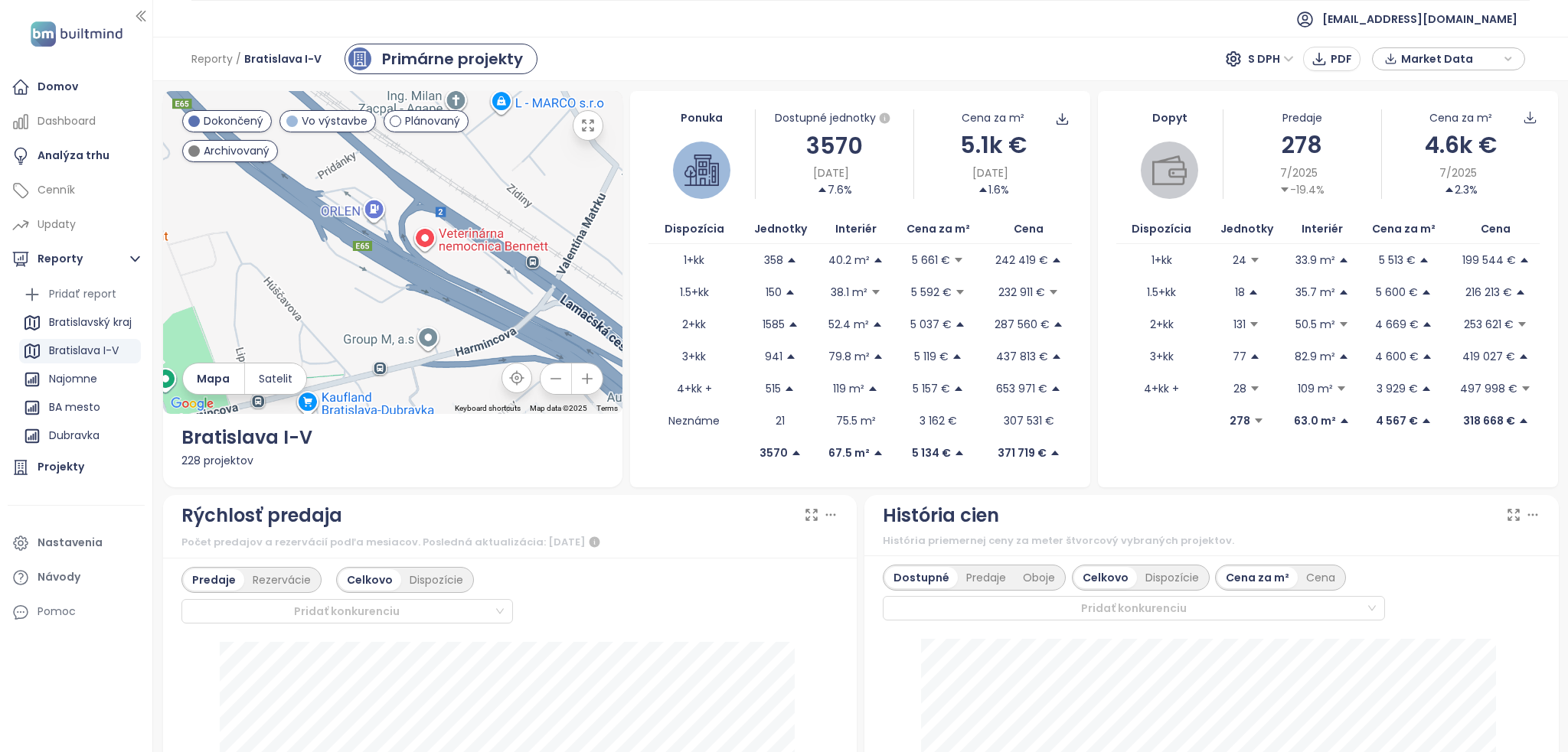
click at [563, 382] on button "button" at bounding box center [556, 379] width 30 height 30
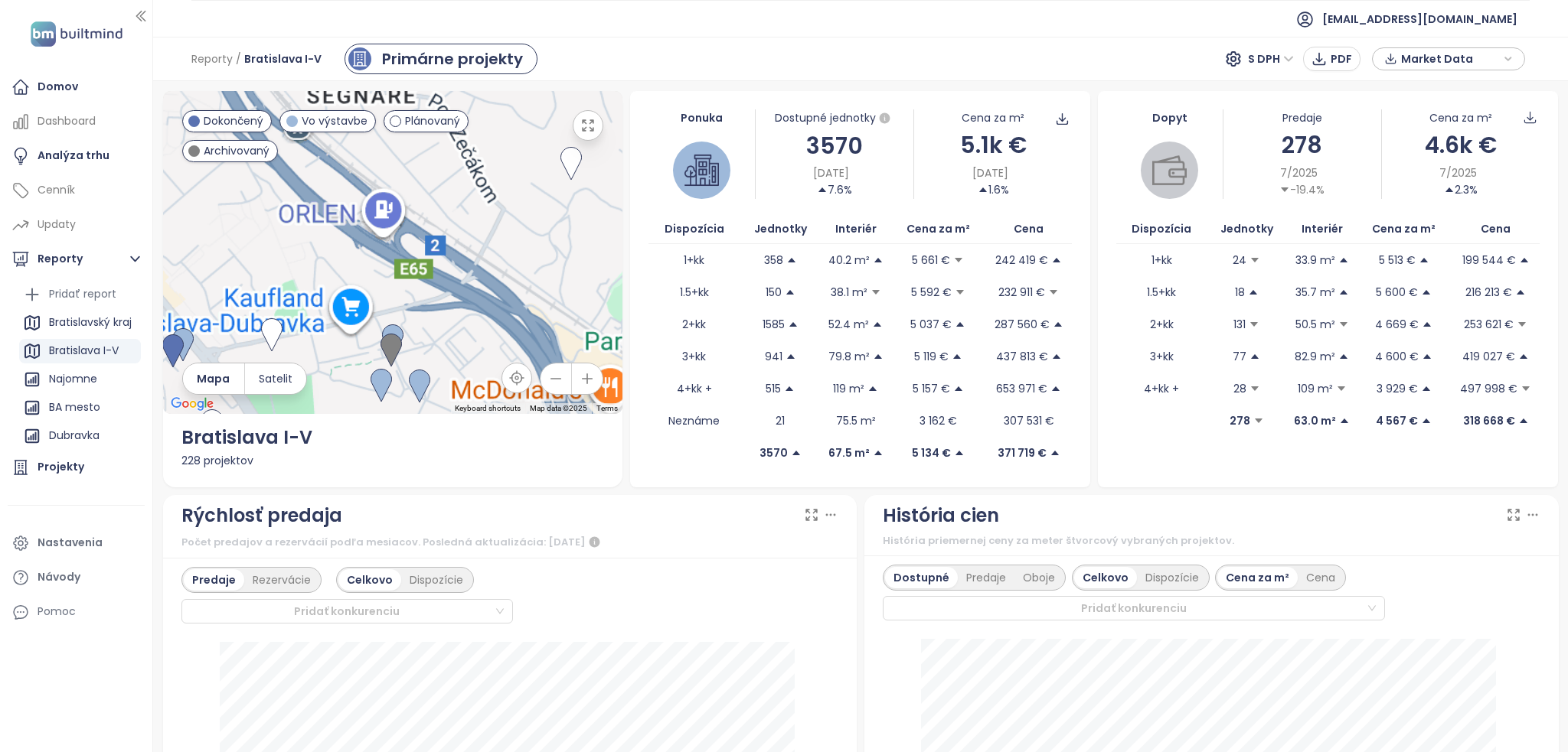
click at [563, 382] on button "button" at bounding box center [556, 379] width 30 height 30
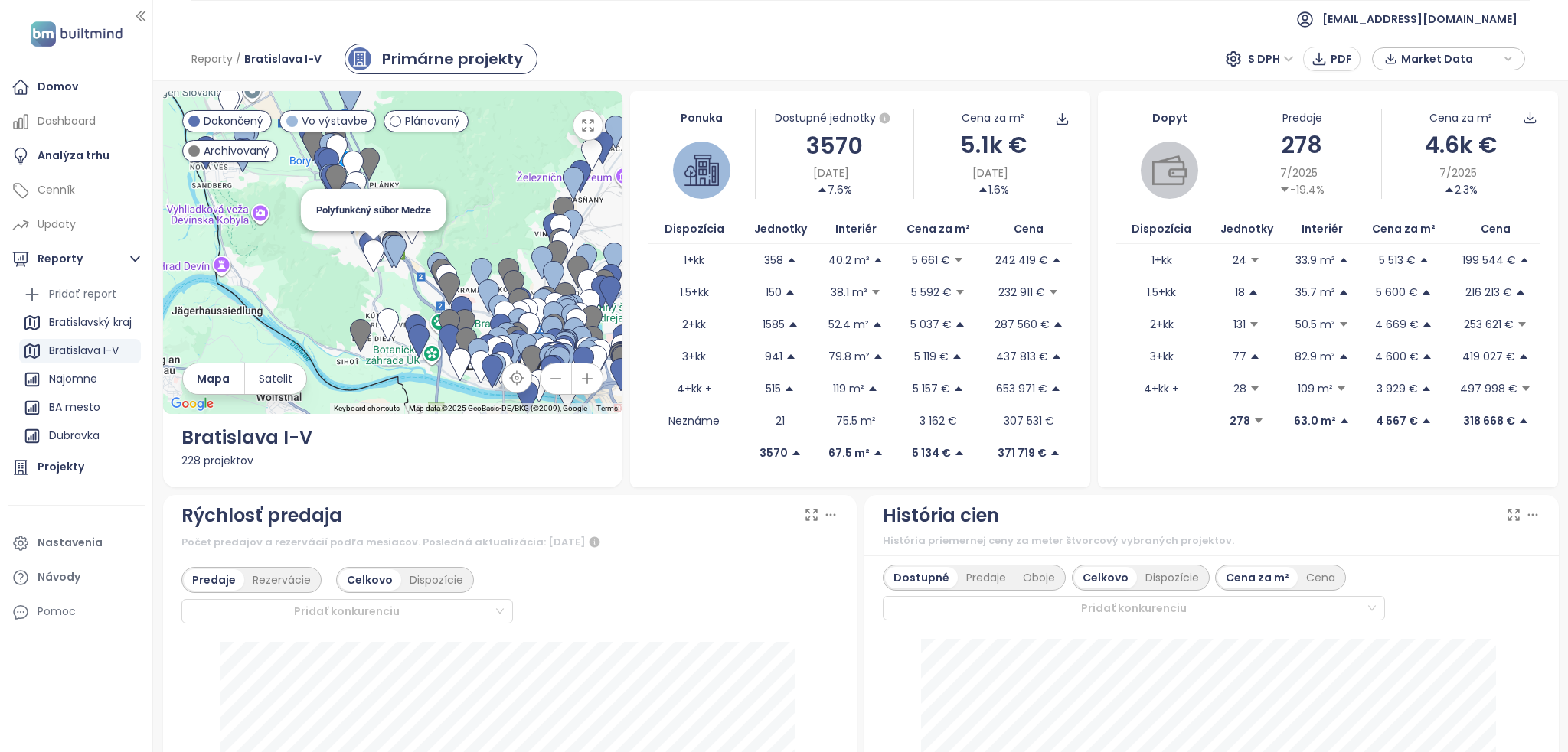
click at [369, 268] on img at bounding box center [374, 256] width 34 height 46
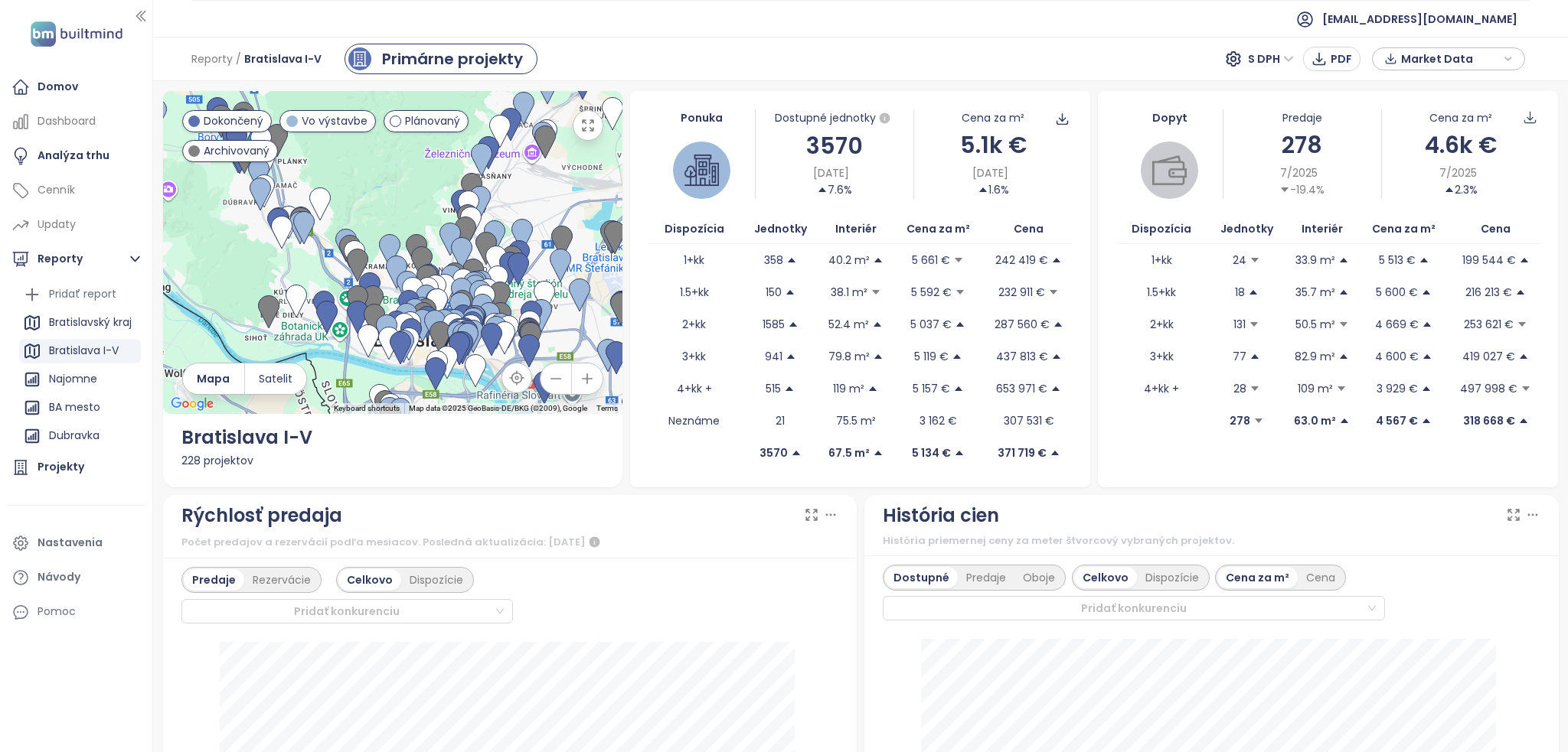
click at [582, 380] on icon "button" at bounding box center [588, 379] width 16 height 16
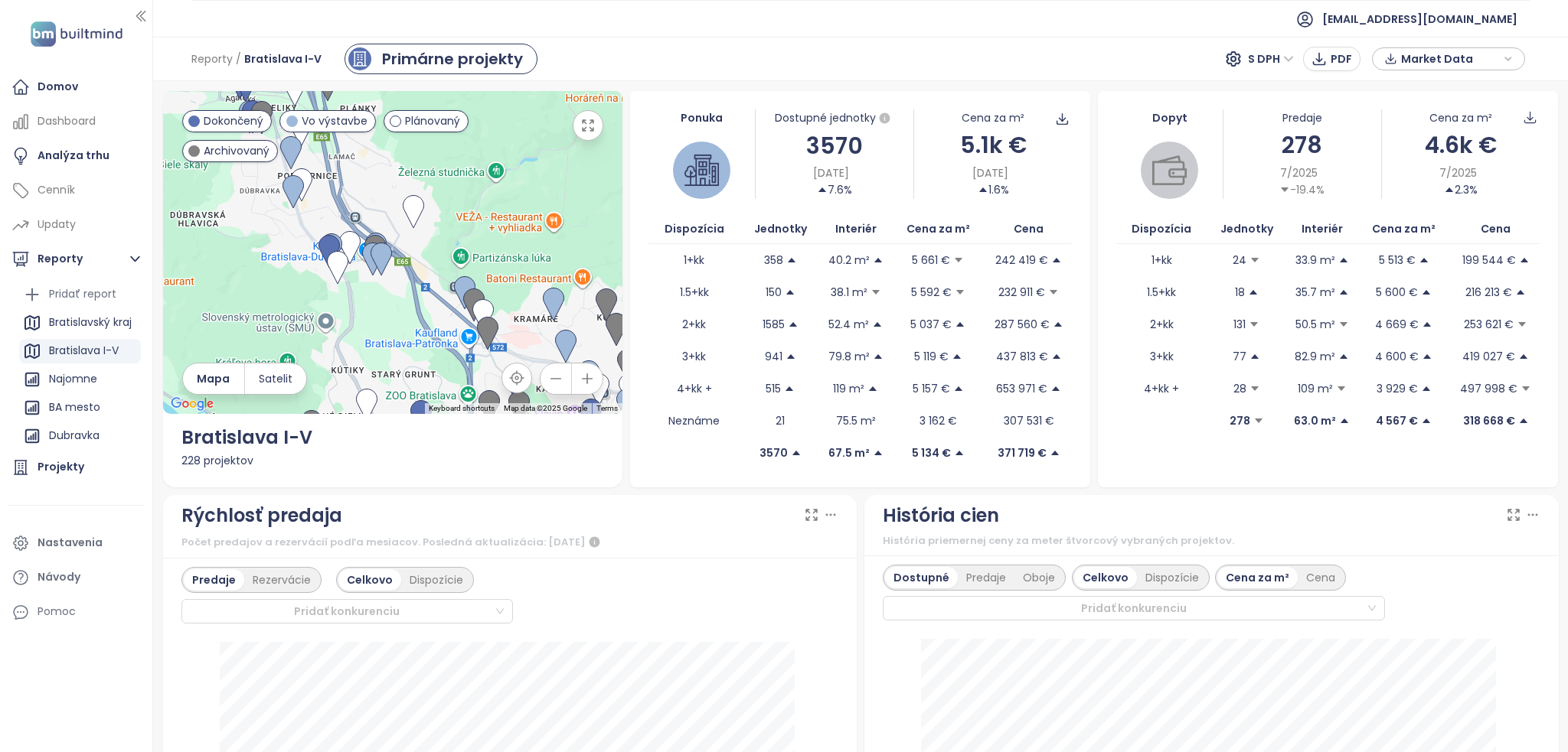
drag, startPoint x: 295, startPoint y: 213, endPoint x: 519, endPoint y: 272, distance: 231.6
click at [519, 272] on div at bounding box center [393, 252] width 460 height 323
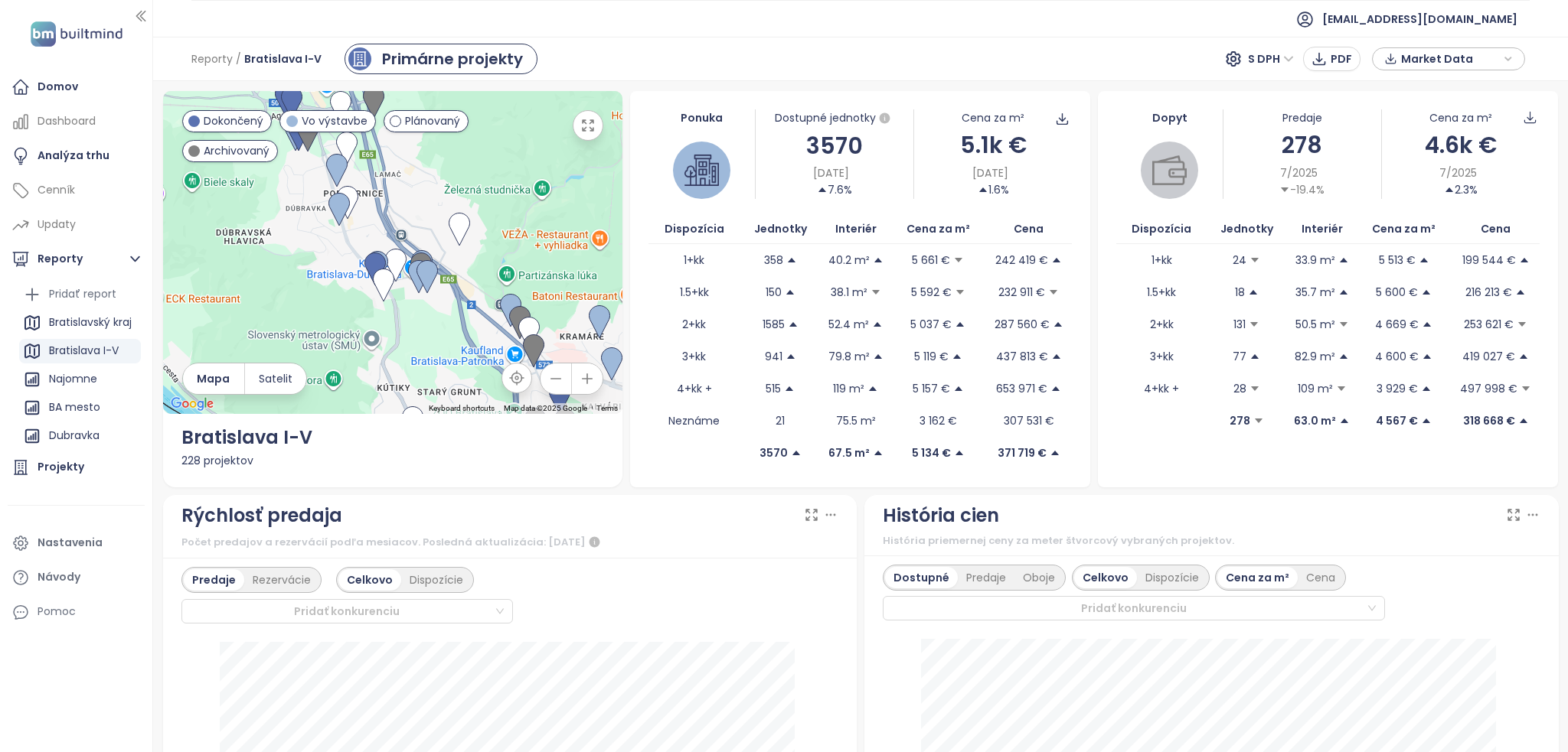
click at [583, 374] on icon "button" at bounding box center [587, 379] width 10 height 10
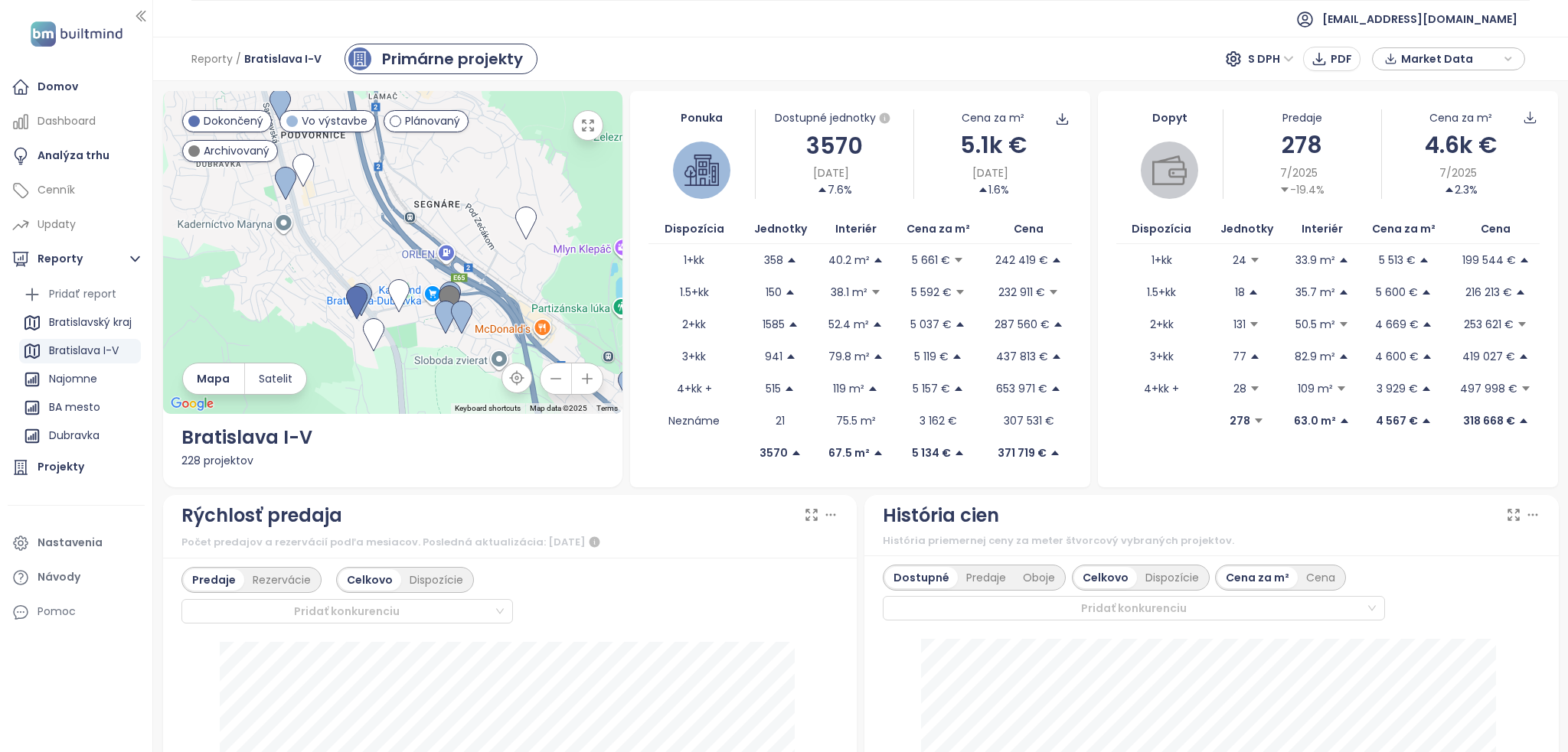
click at [582, 134] on button "button" at bounding box center [588, 125] width 30 height 30
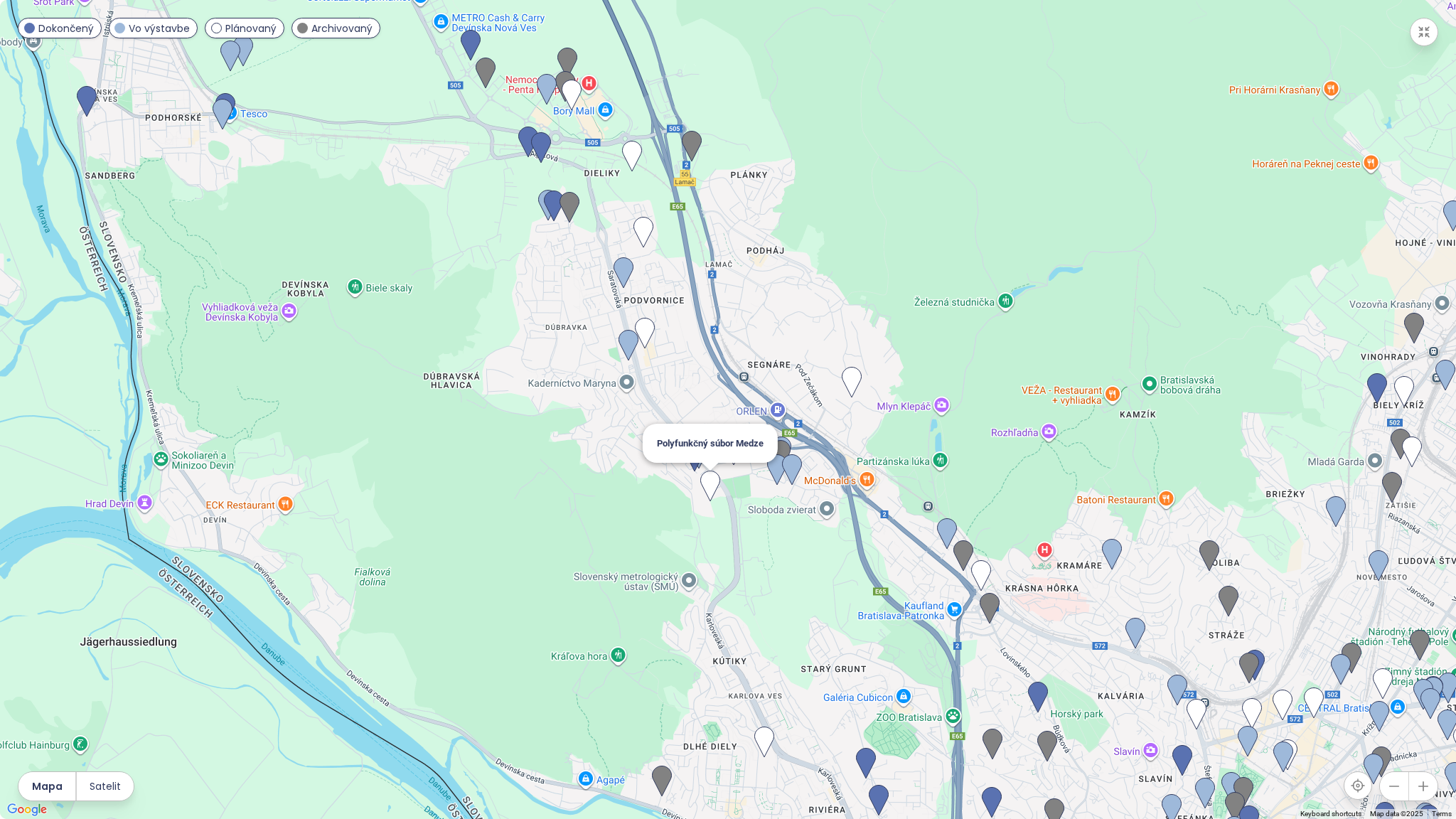
click at [708, 486] on img at bounding box center [710, 486] width 31 height 43
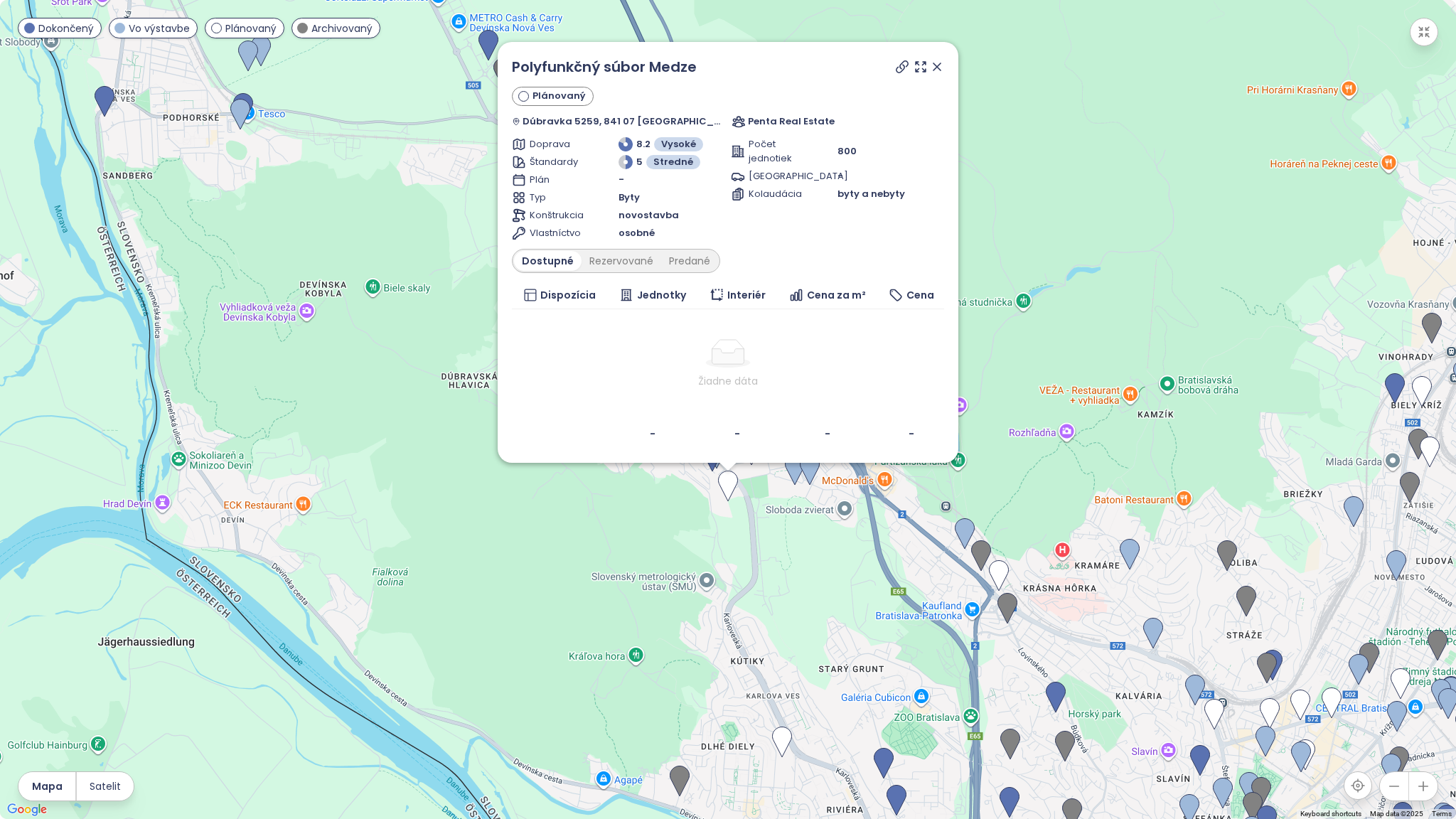
click at [930, 68] on icon at bounding box center [938, 67] width 14 height 14
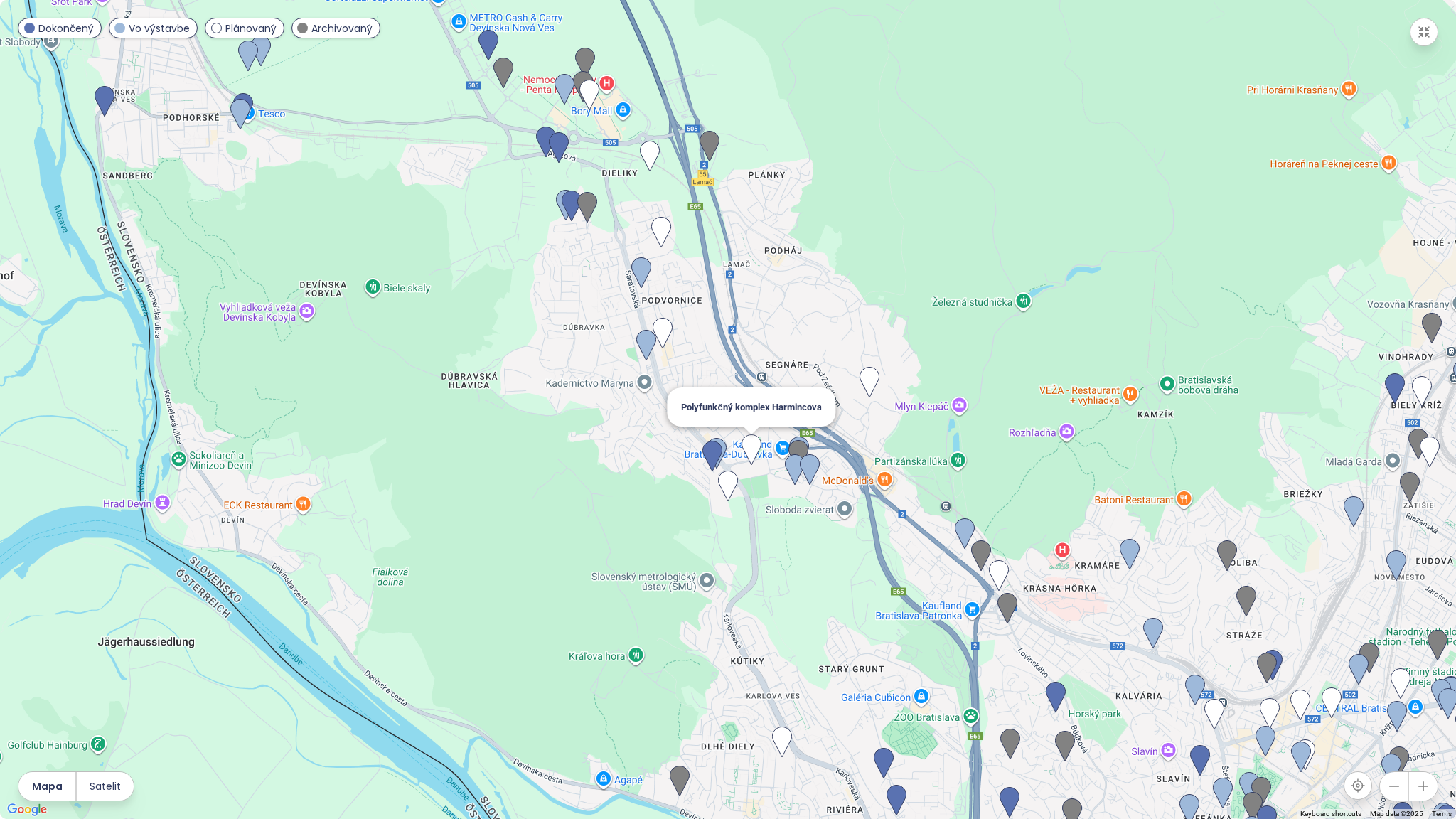
click at [751, 451] on img at bounding box center [751, 450] width 31 height 43
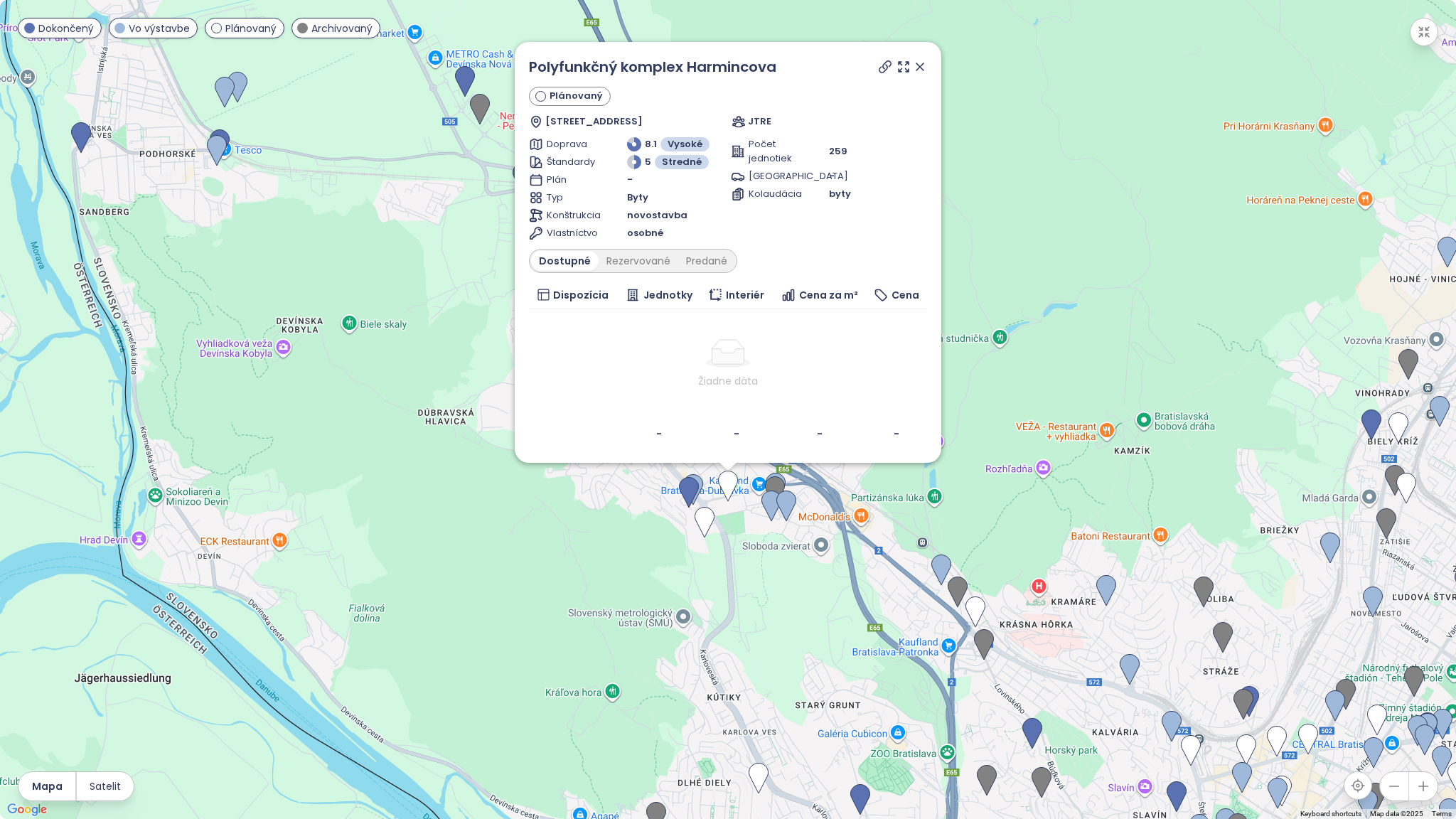
click at [740, 123] on icon at bounding box center [739, 121] width 14 height 14
click at [925, 66] on icon at bounding box center [920, 67] width 14 height 14
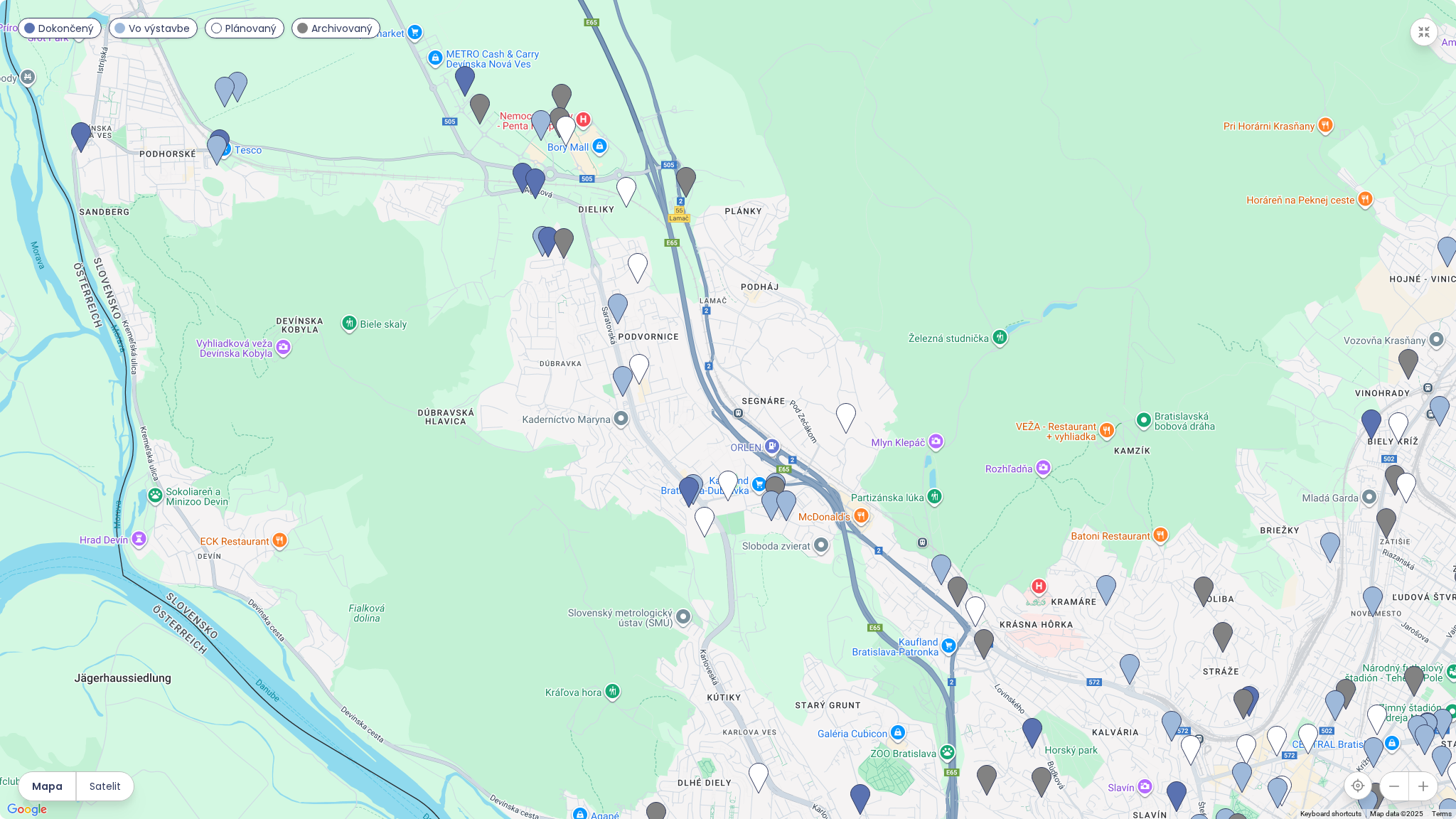
click at [1433, 35] on button "button" at bounding box center [1424, 31] width 28 height 28
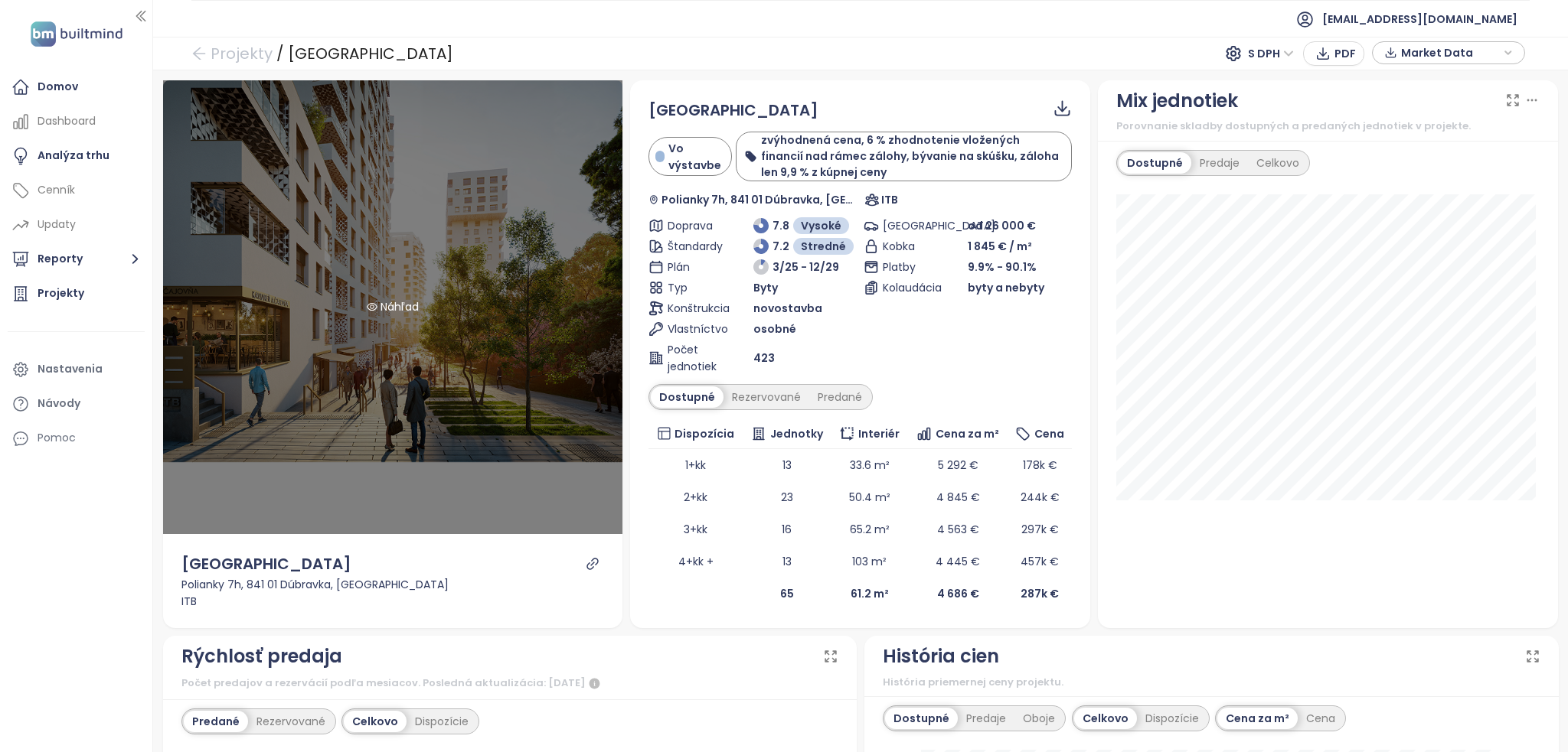
click at [556, 336] on div "Náhľad" at bounding box center [393, 308] width 460 height 454
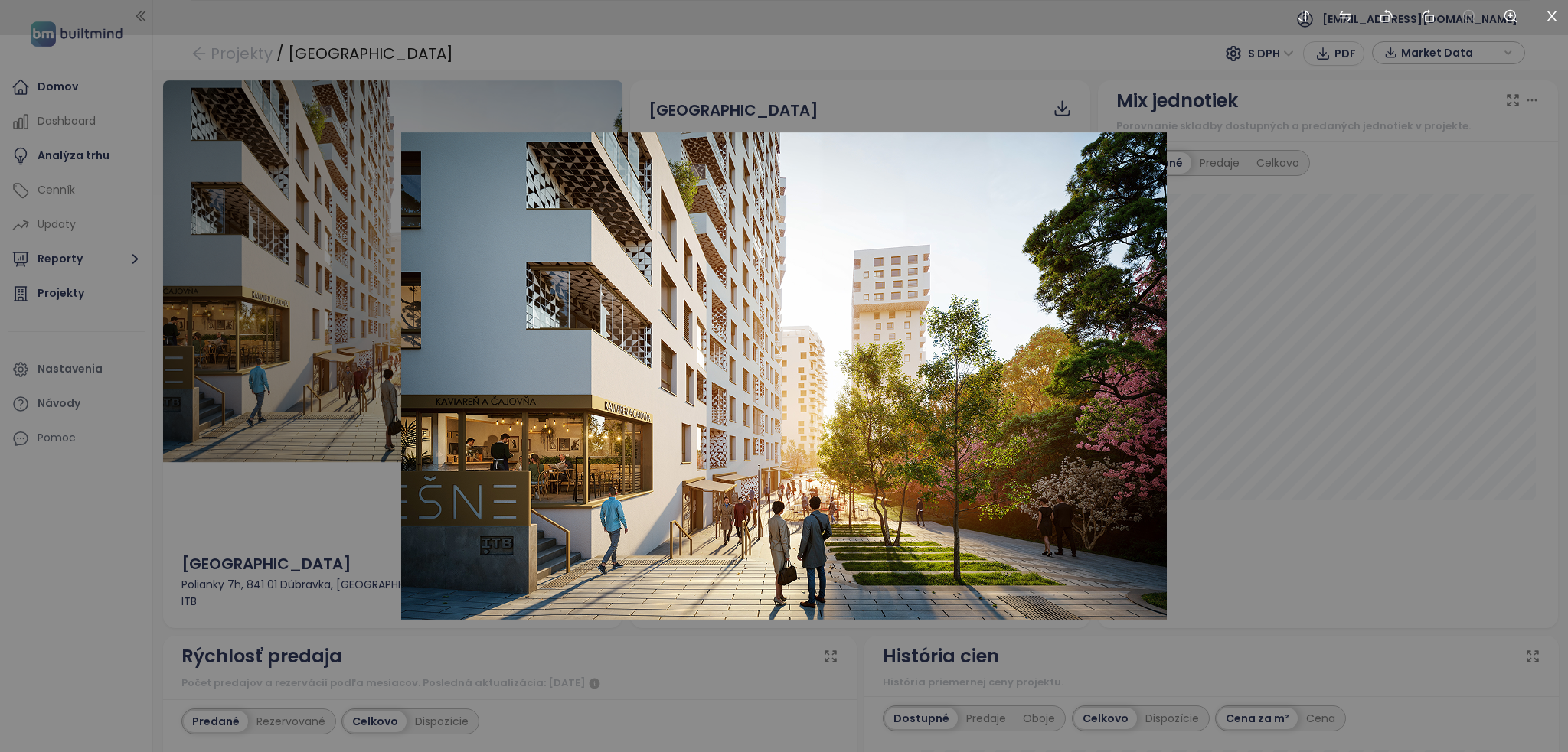
click at [1237, 412] on div at bounding box center [784, 376] width 1568 height 752
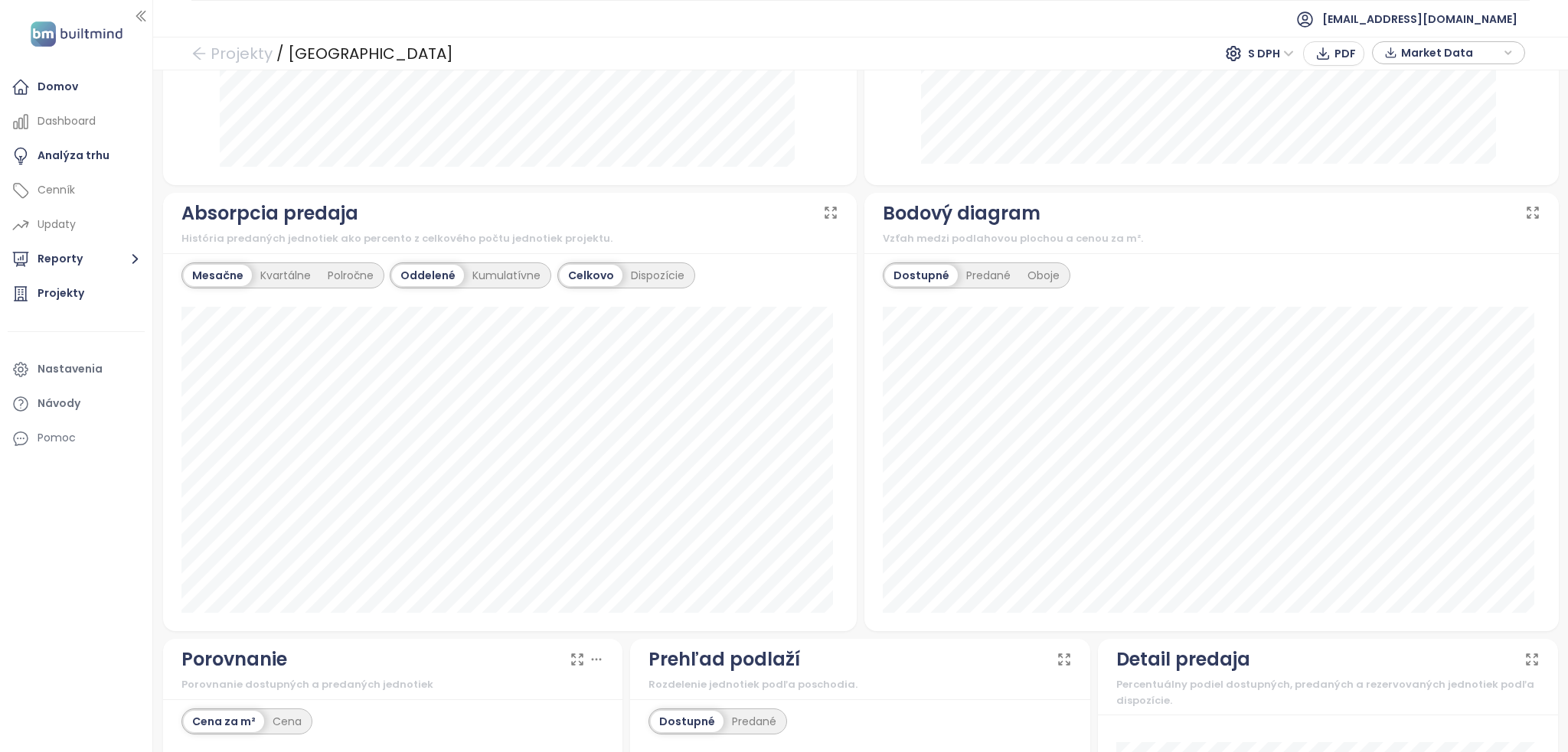
scroll to position [893, 0]
click at [980, 278] on div "Predané" at bounding box center [988, 275] width 62 height 22
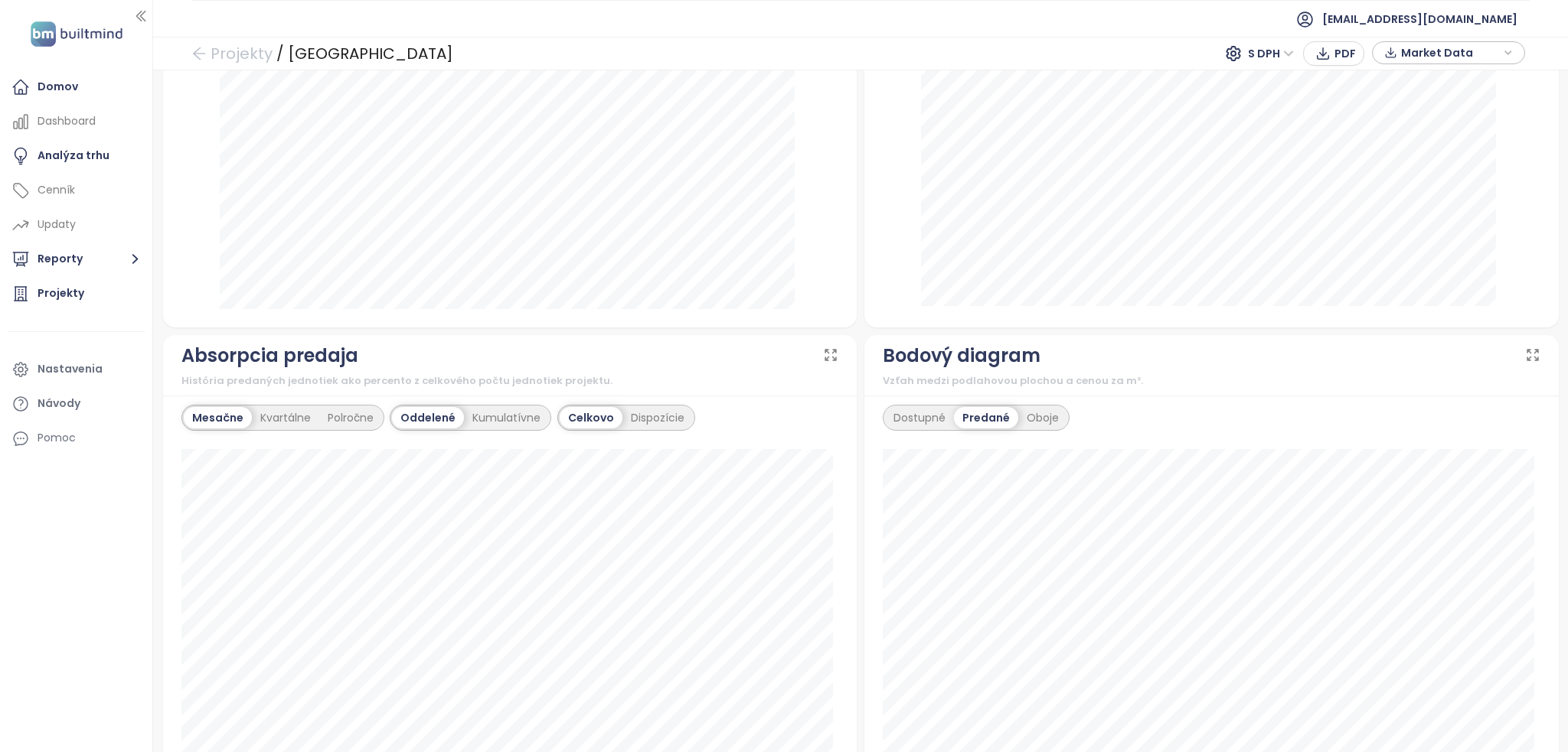
scroll to position [740, 0]
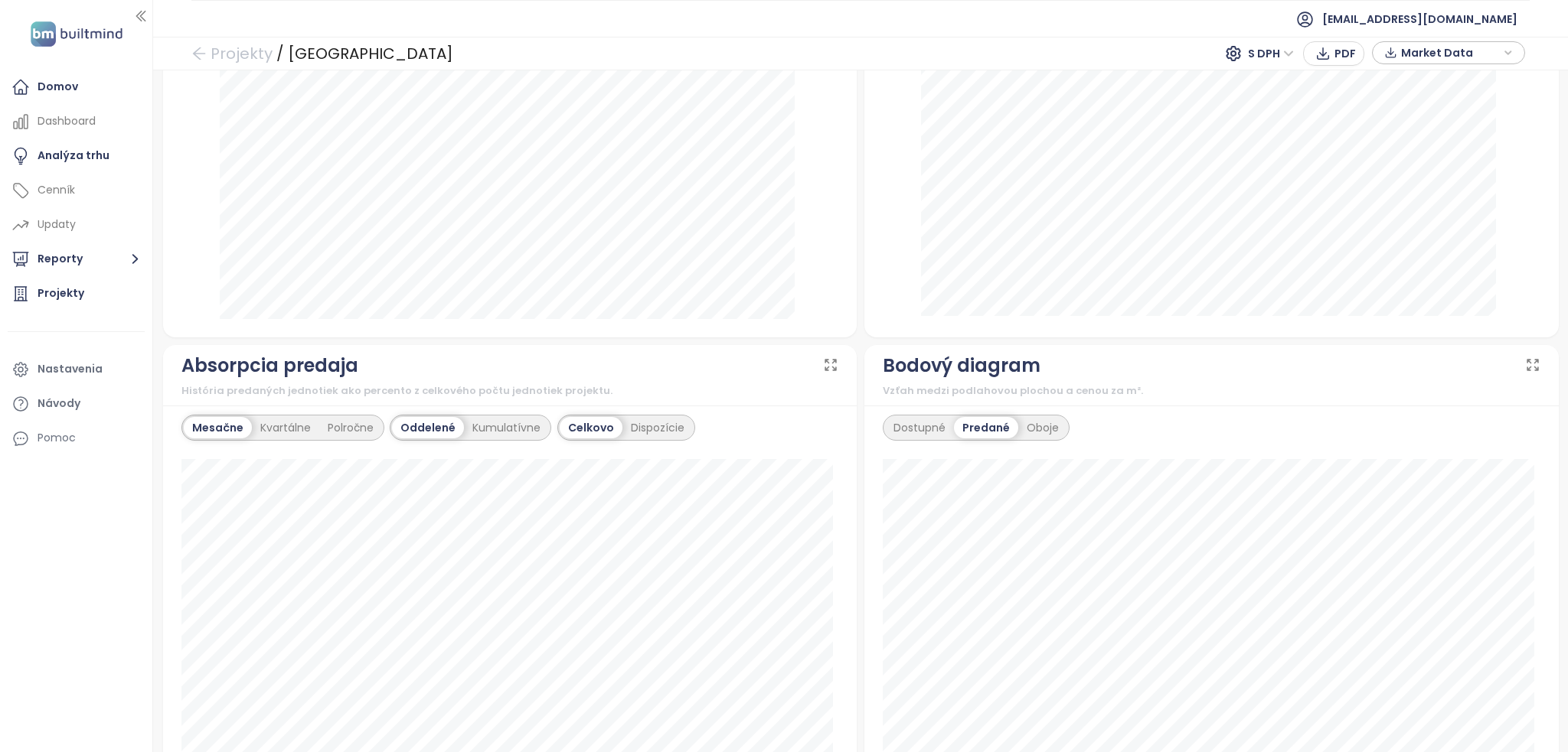
click at [1478, 51] on span "Market Data" at bounding box center [1451, 53] width 99 height 23
click at [1424, 220] on span "Stiahnuť" at bounding box center [1428, 222] width 49 height 16
